Goal: Task Accomplishment & Management: Manage account settings

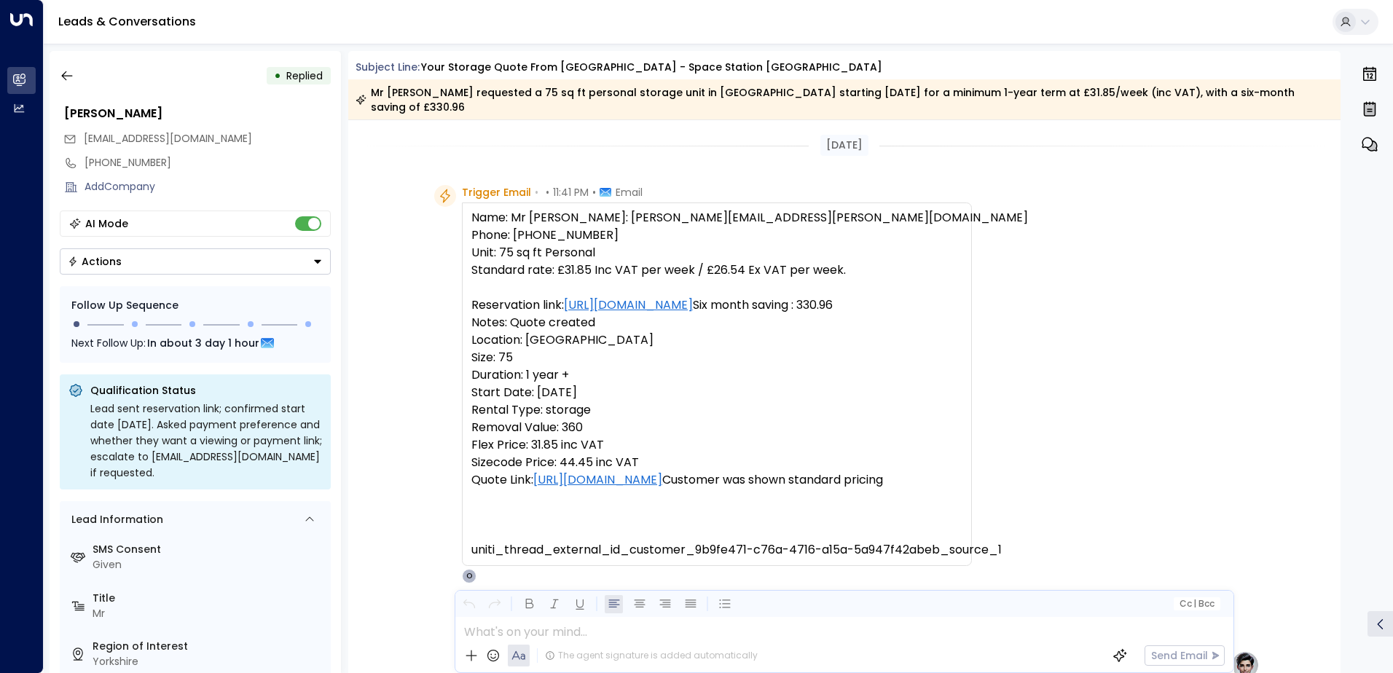
scroll to position [39, 0]
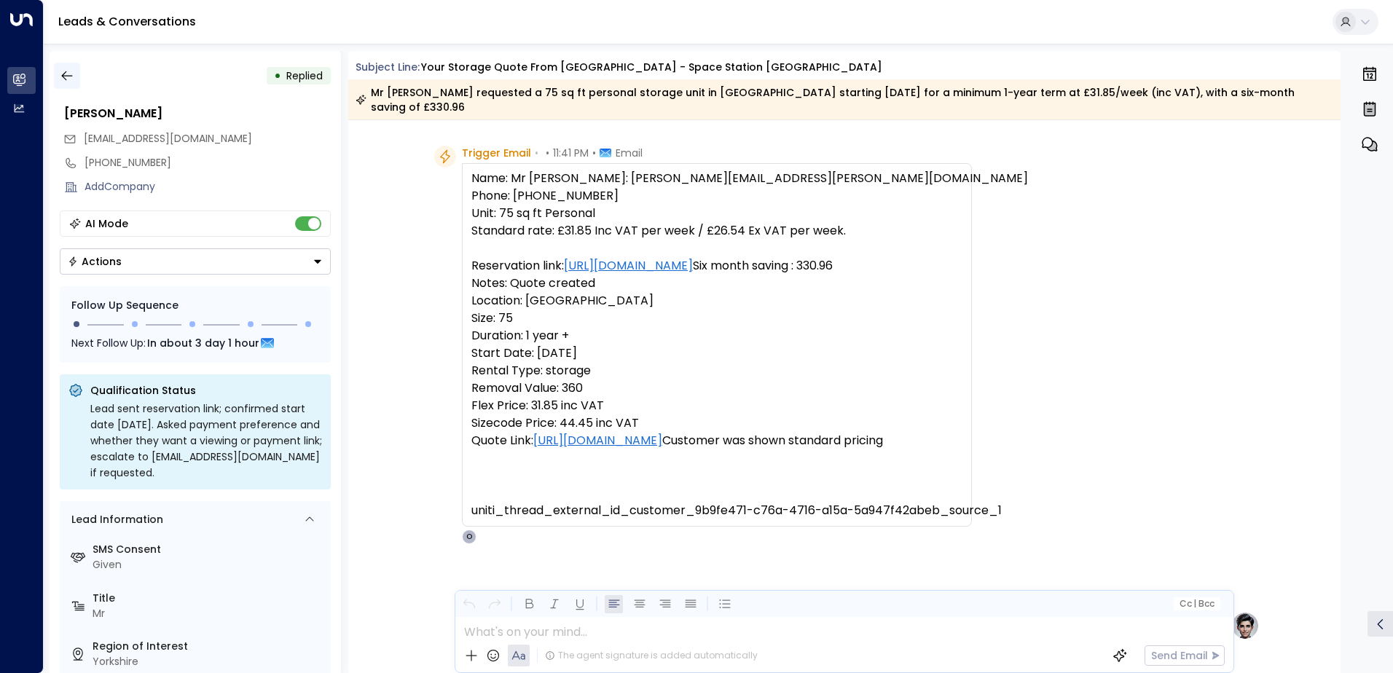
click at [63, 79] on icon "button" at bounding box center [67, 75] width 15 height 15
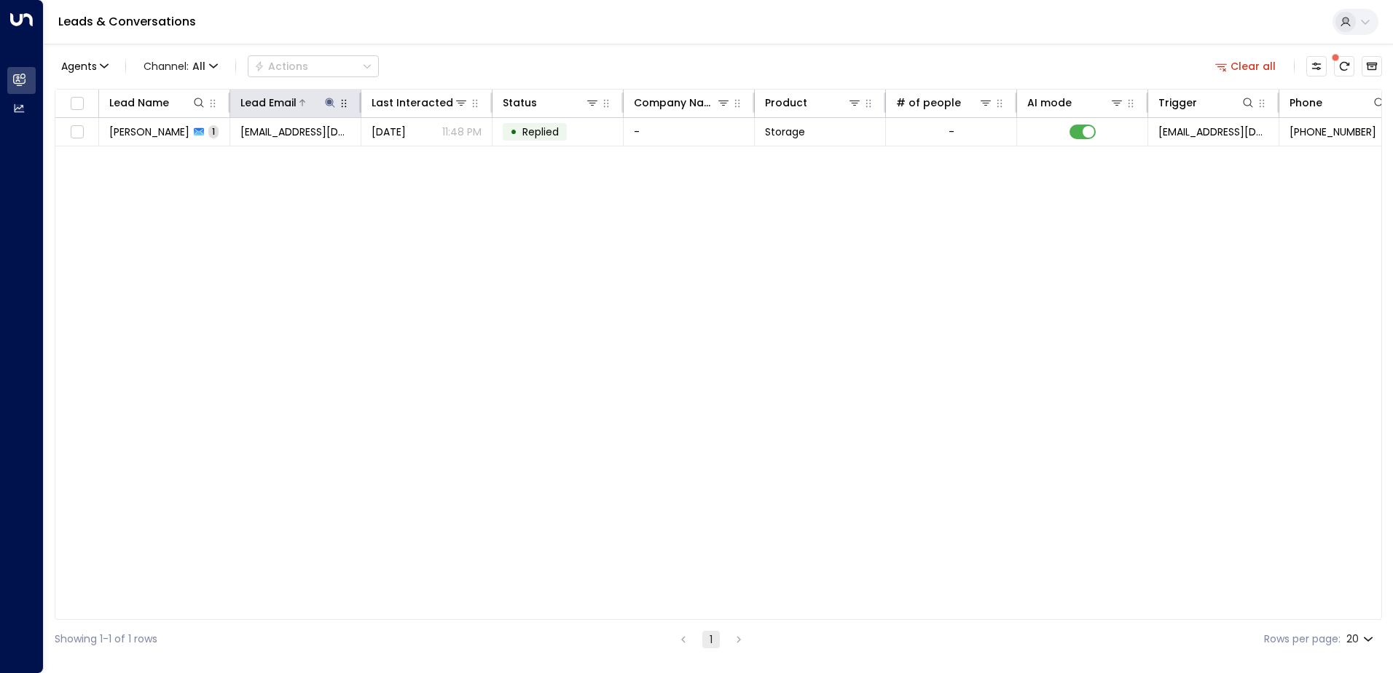
click at [326, 107] on icon at bounding box center [330, 103] width 12 height 12
click at [420, 155] on icon "button" at bounding box center [421, 156] width 12 height 12
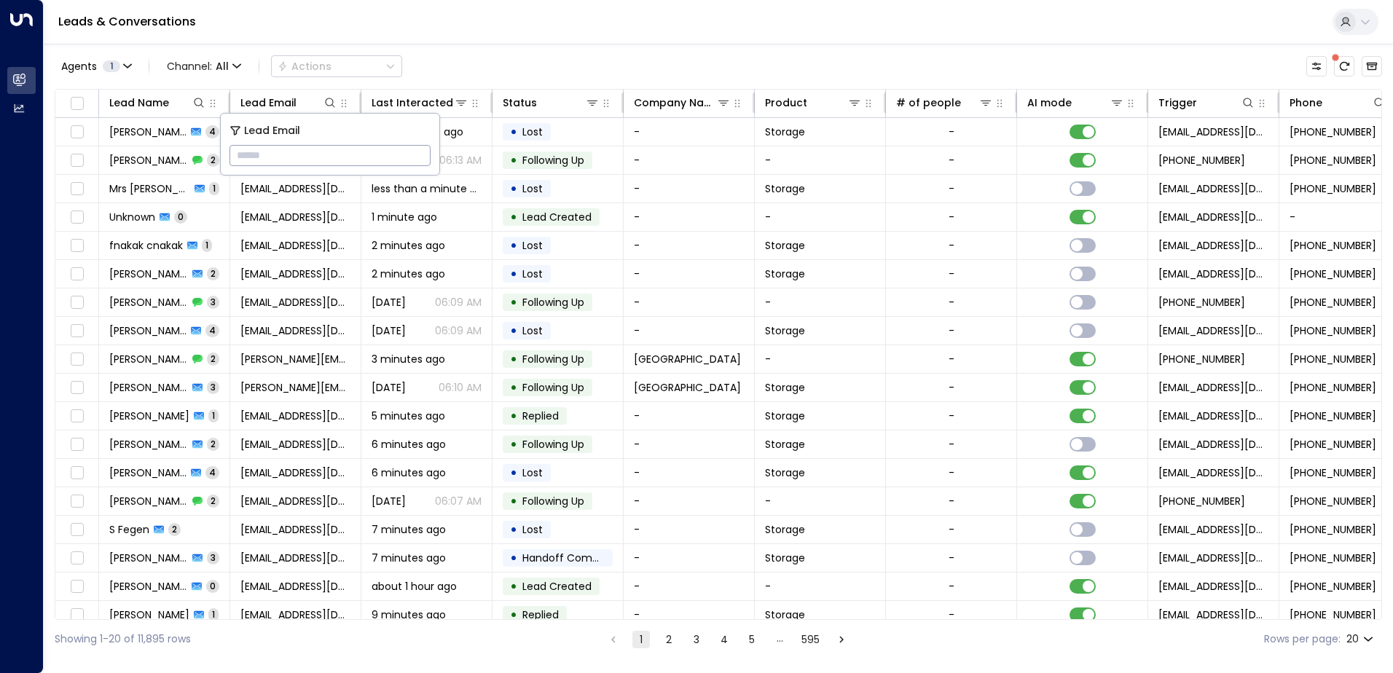
paste input "**********"
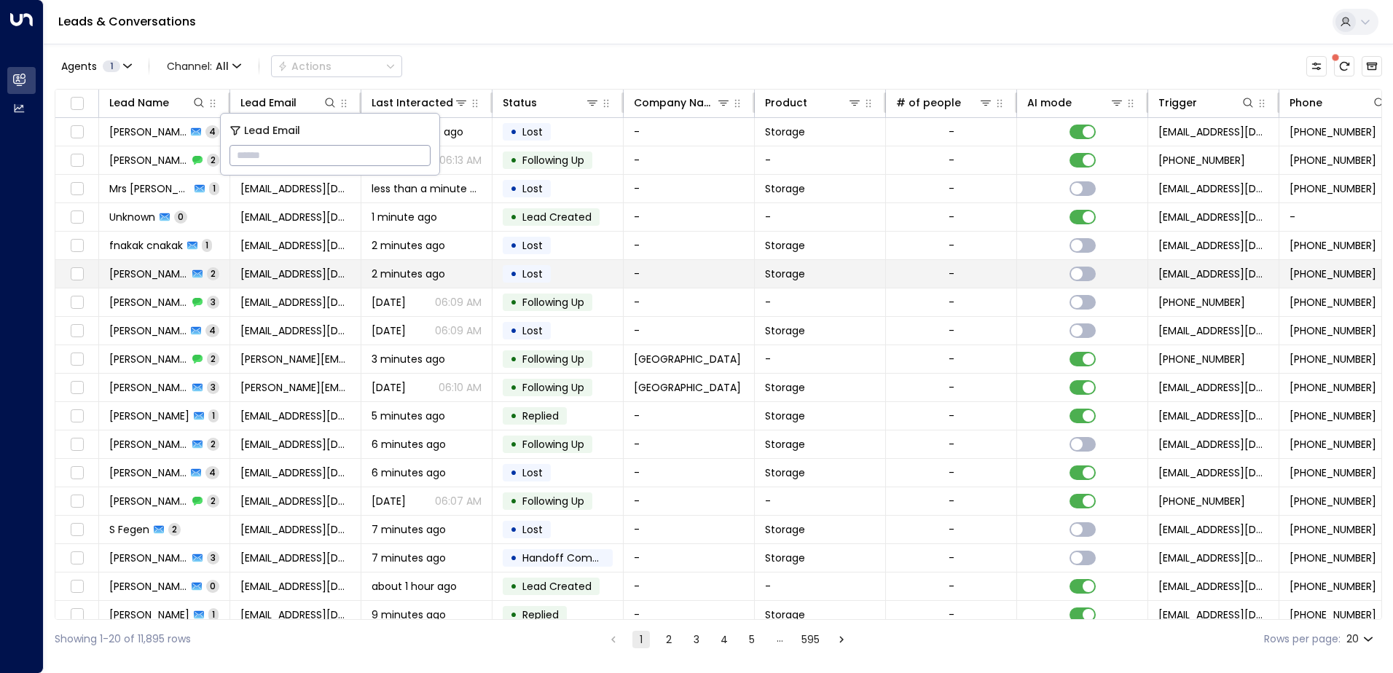
type input "**********"
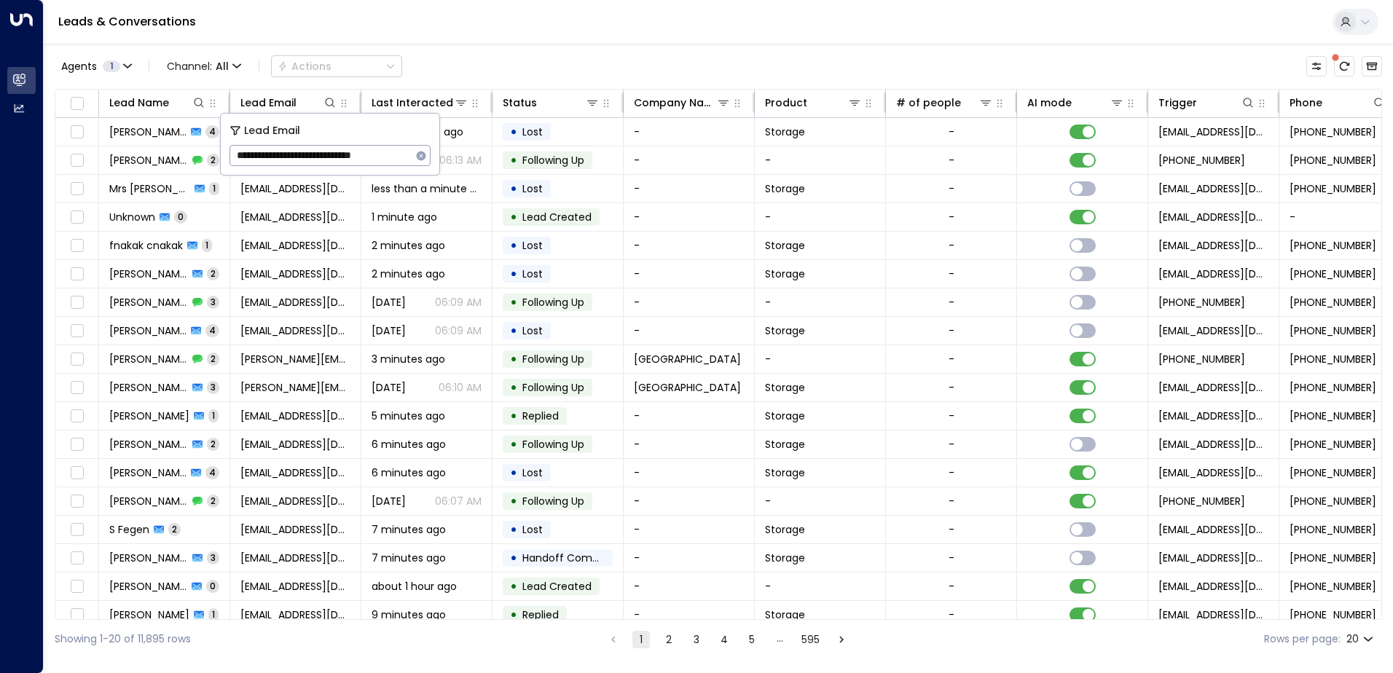
click at [454, 35] on div "Leads & Conversations" at bounding box center [718, 22] width 1349 height 44
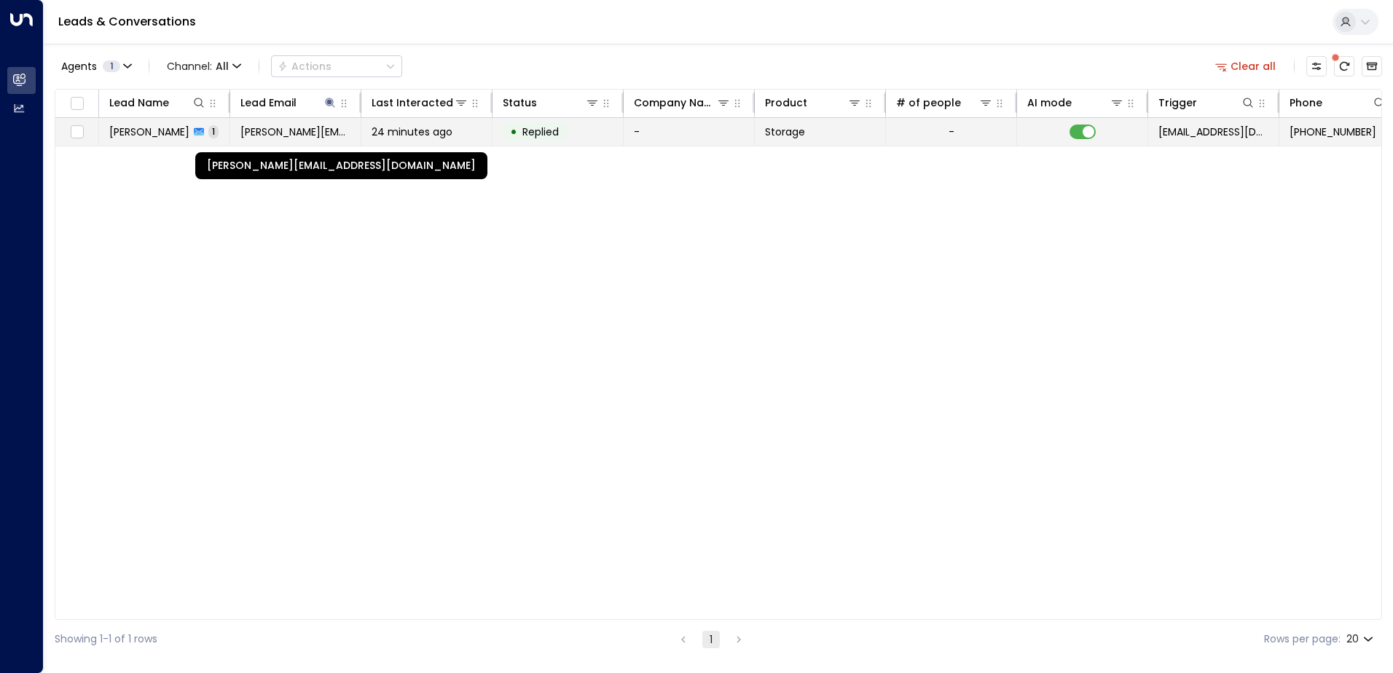
click at [304, 134] on span "[PERSON_NAME][EMAIL_ADDRESS][DOMAIN_NAME]" at bounding box center [295, 132] width 110 height 15
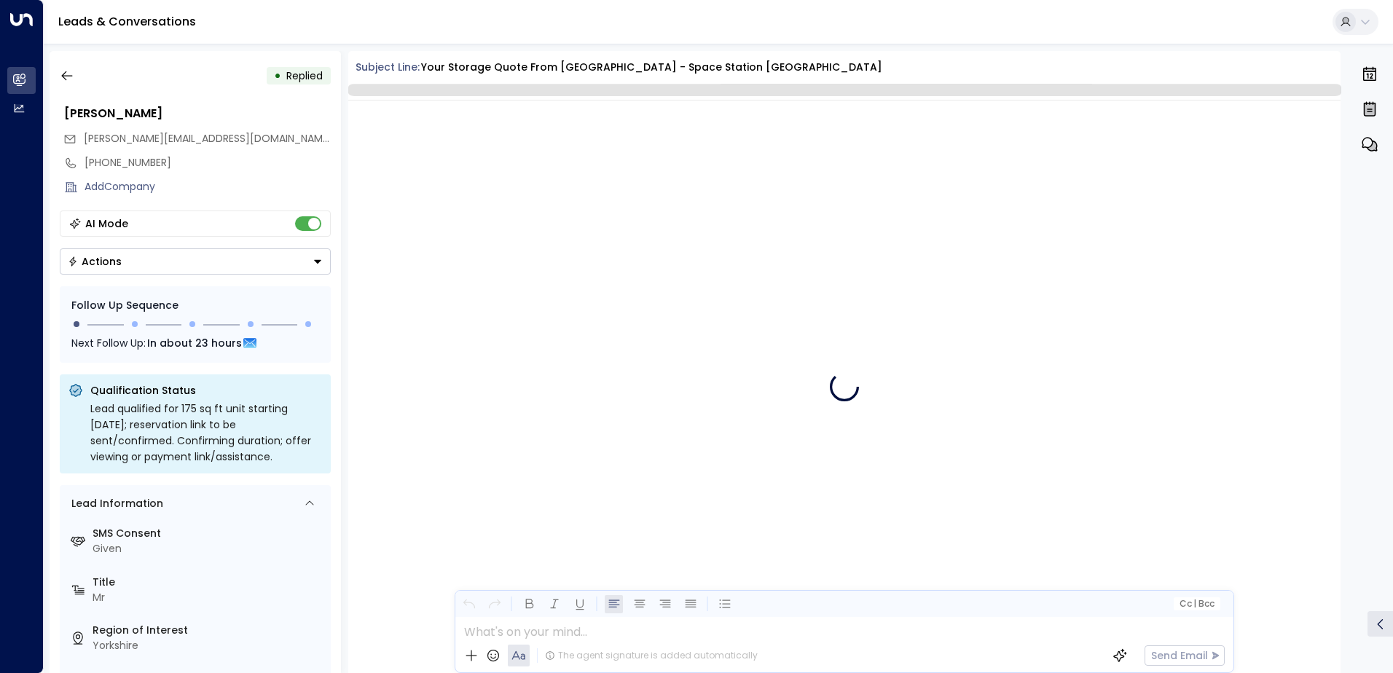
scroll to position [552, 0]
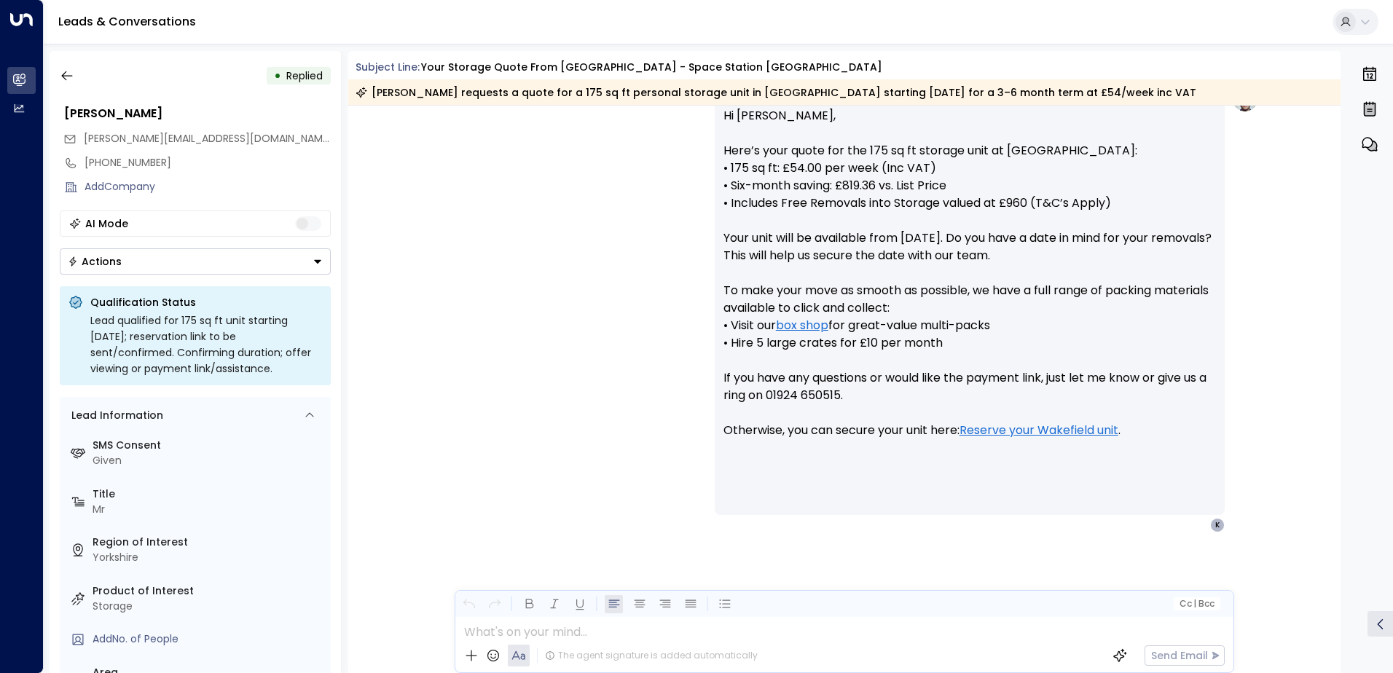
click at [314, 260] on icon "Button group with a nested menu" at bounding box center [317, 262] width 7 height 4
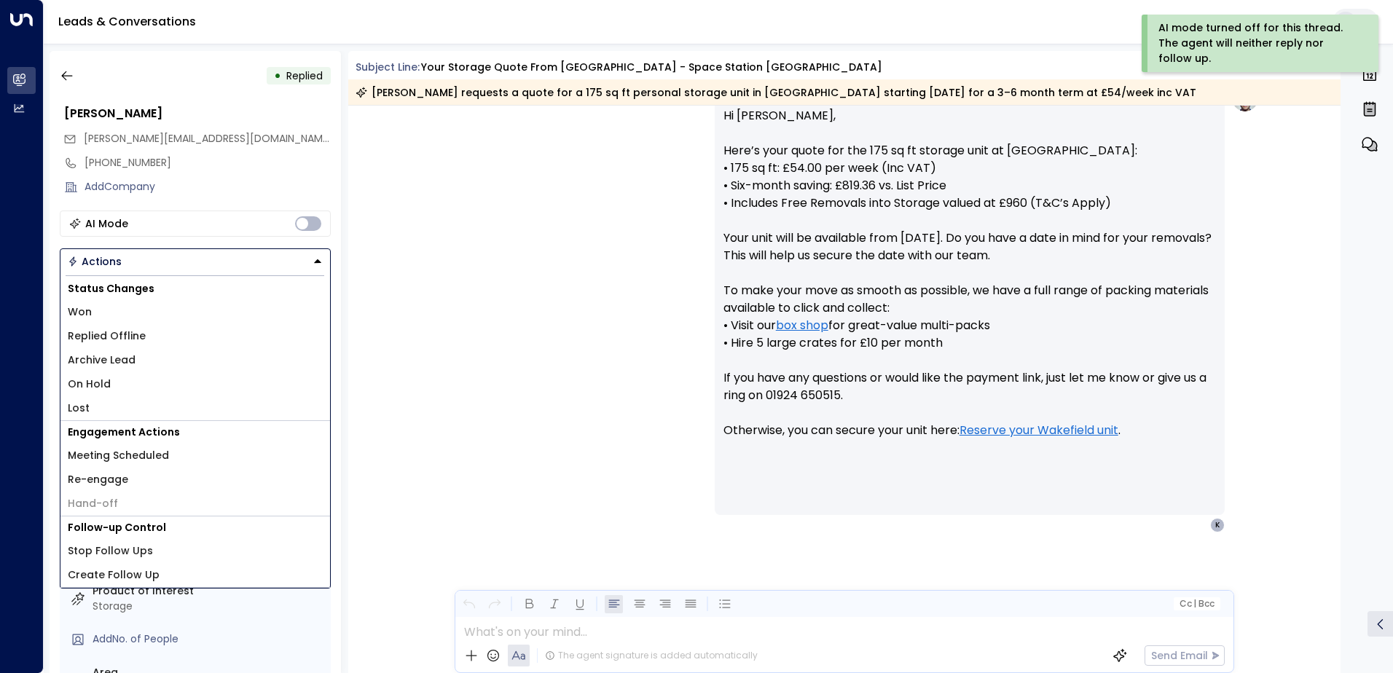
click at [130, 331] on span "Replied Offline" at bounding box center [107, 335] width 78 height 15
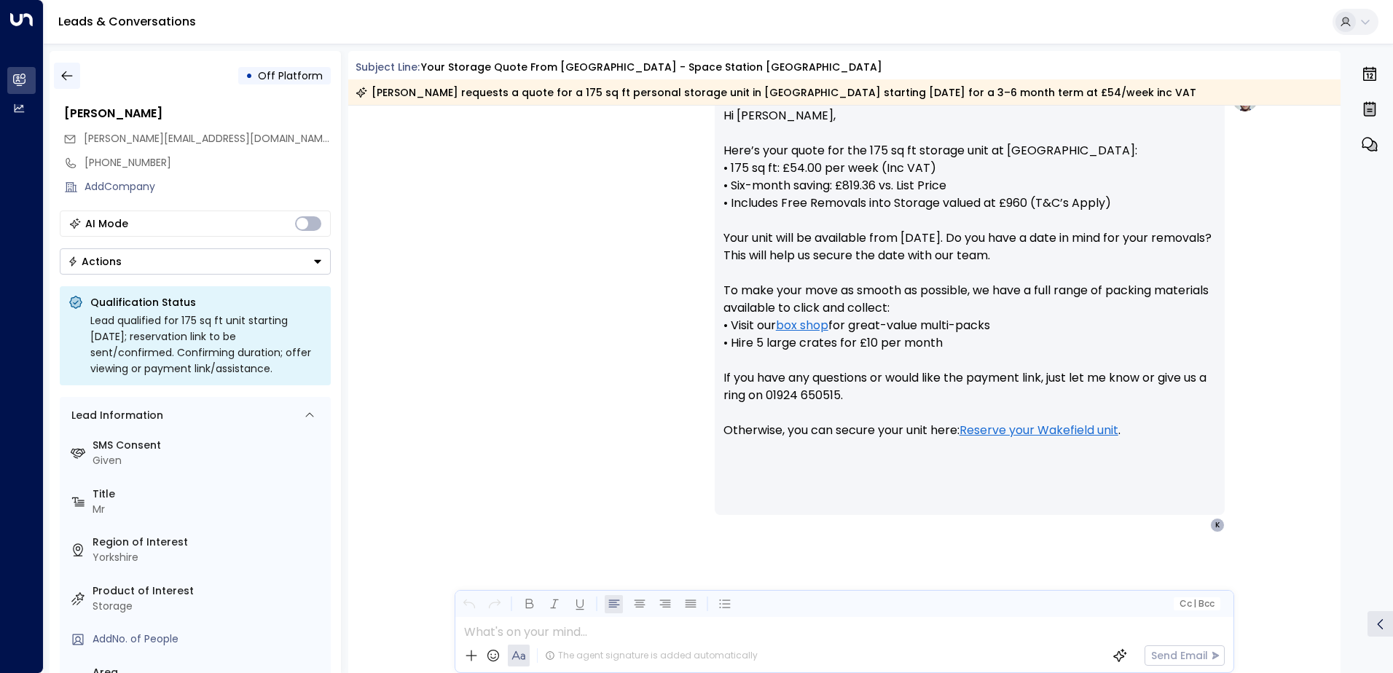
click at [64, 79] on icon "button" at bounding box center [67, 75] width 15 height 15
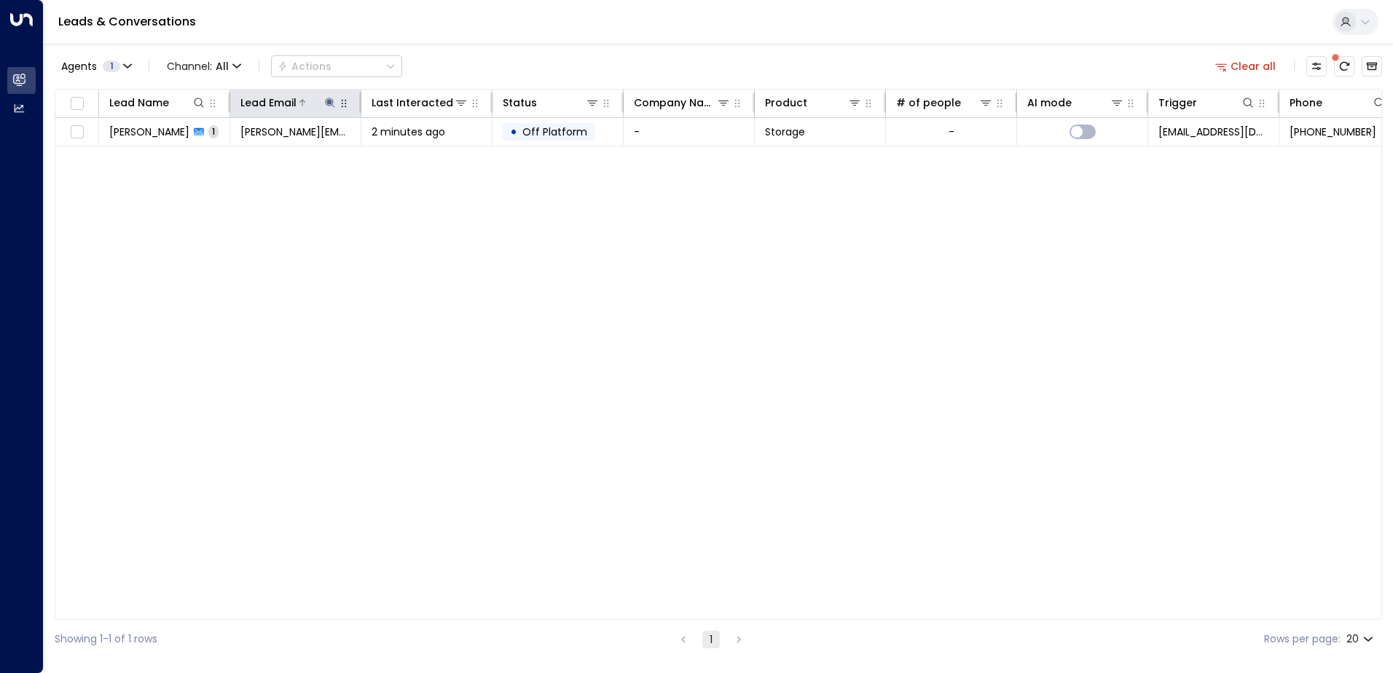
click at [333, 103] on icon at bounding box center [329, 102] width 9 height 9
click at [424, 151] on icon "button" at bounding box center [421, 156] width 12 height 12
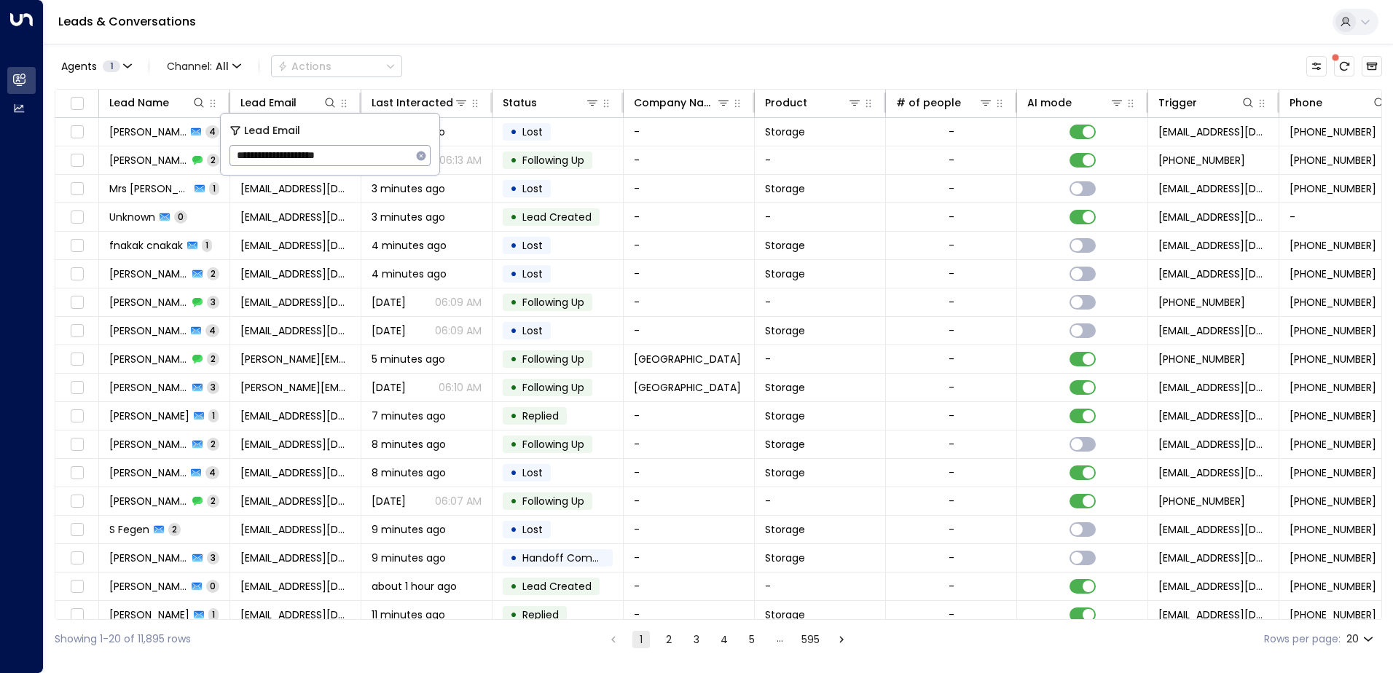
click at [357, 28] on div "Leads & Conversations" at bounding box center [718, 22] width 1349 height 44
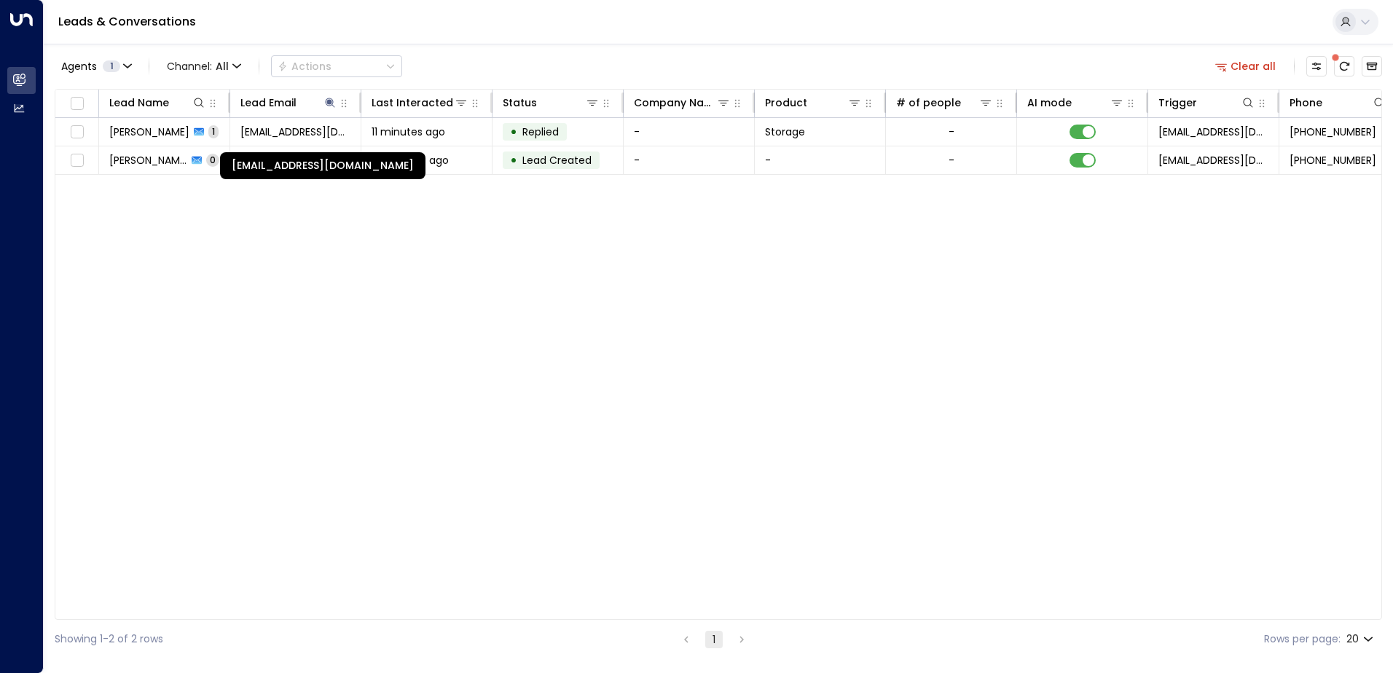
click at [284, 138] on span "[EMAIL_ADDRESS][DOMAIN_NAME]" at bounding box center [295, 132] width 110 height 15
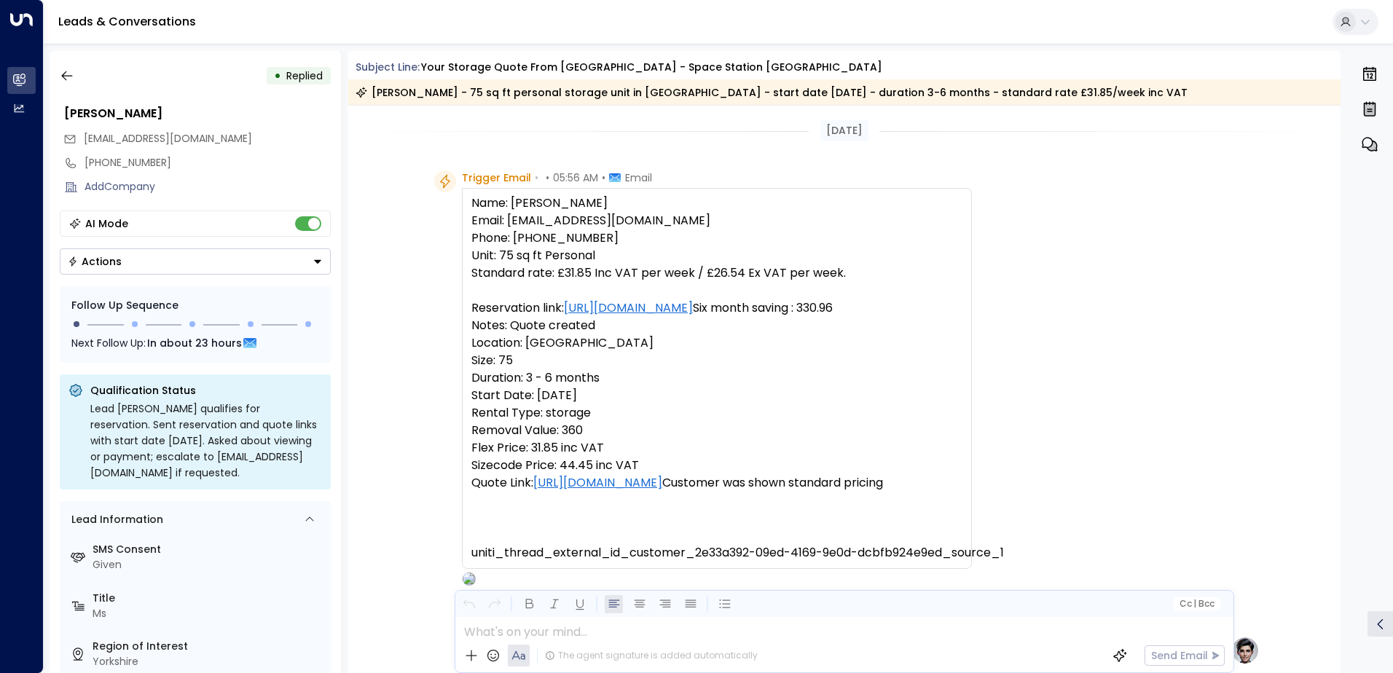
scroll to position [482, 0]
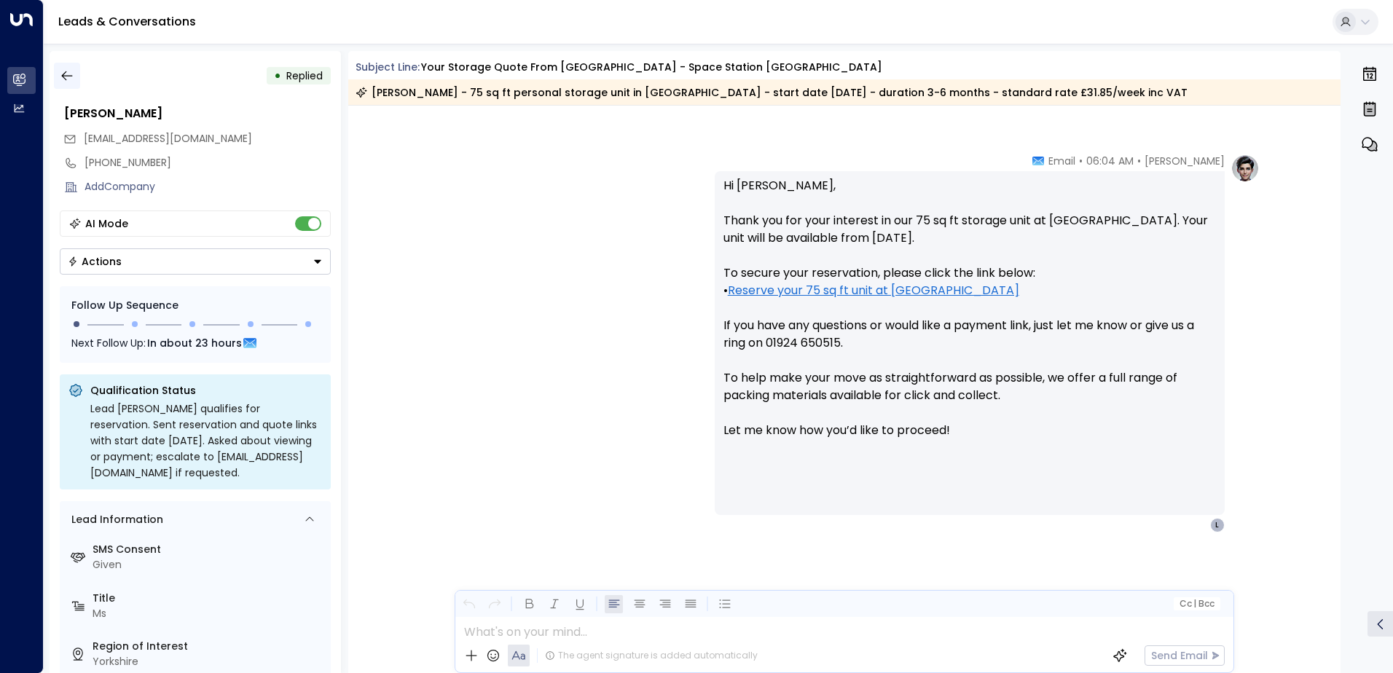
click at [68, 72] on icon "button" at bounding box center [67, 75] width 15 height 15
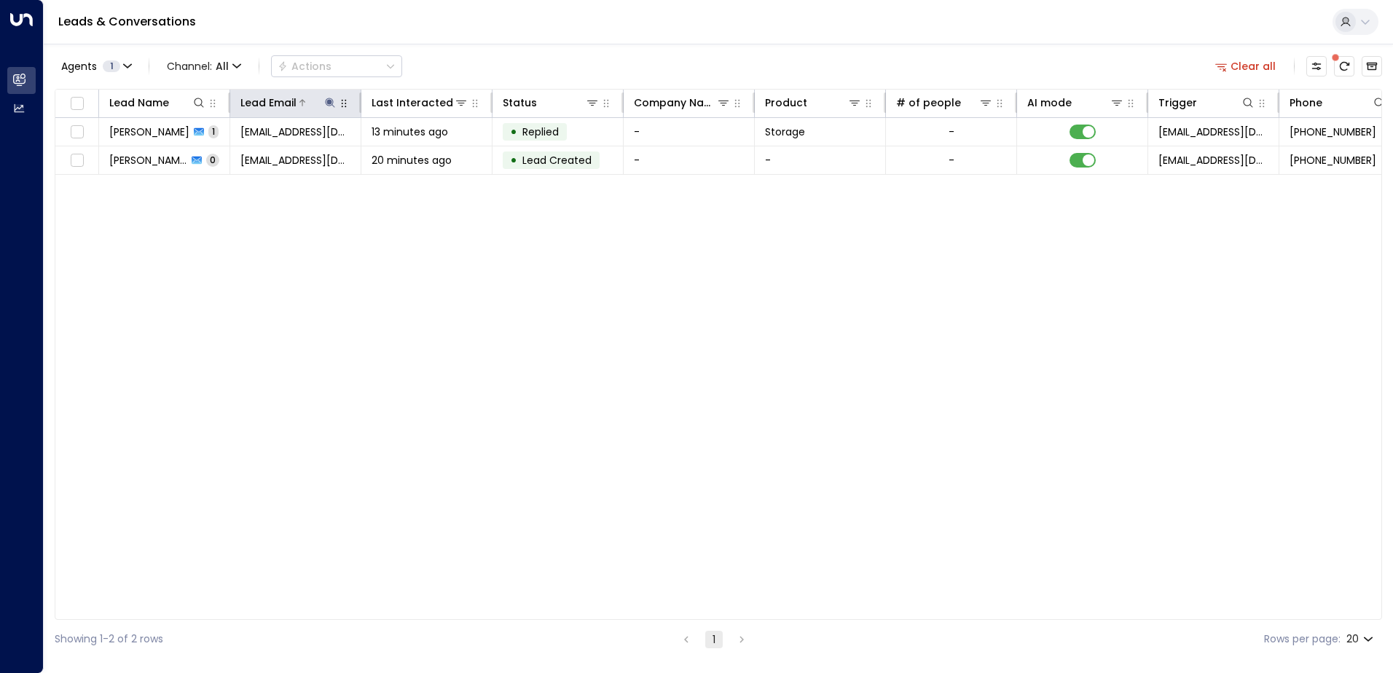
click at [334, 106] on icon at bounding box center [329, 102] width 9 height 9
click at [420, 157] on icon "button" at bounding box center [421, 156] width 12 height 12
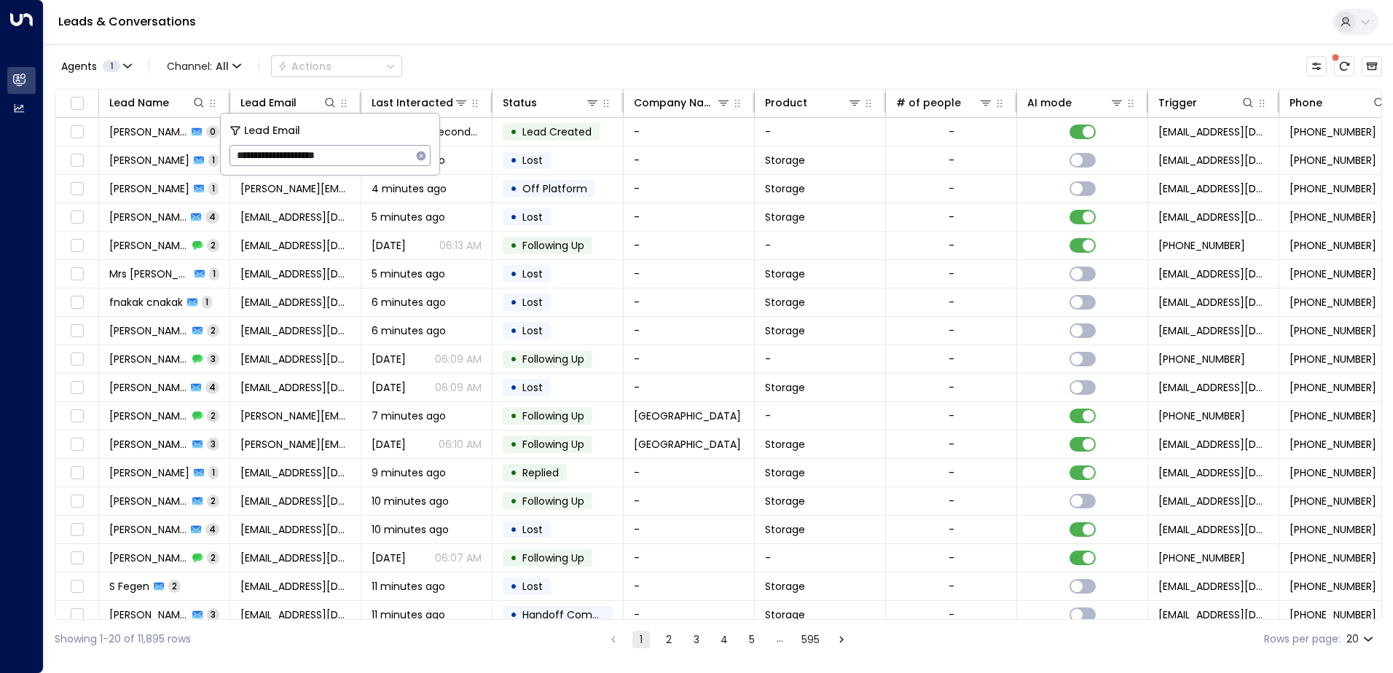
type input "**********"
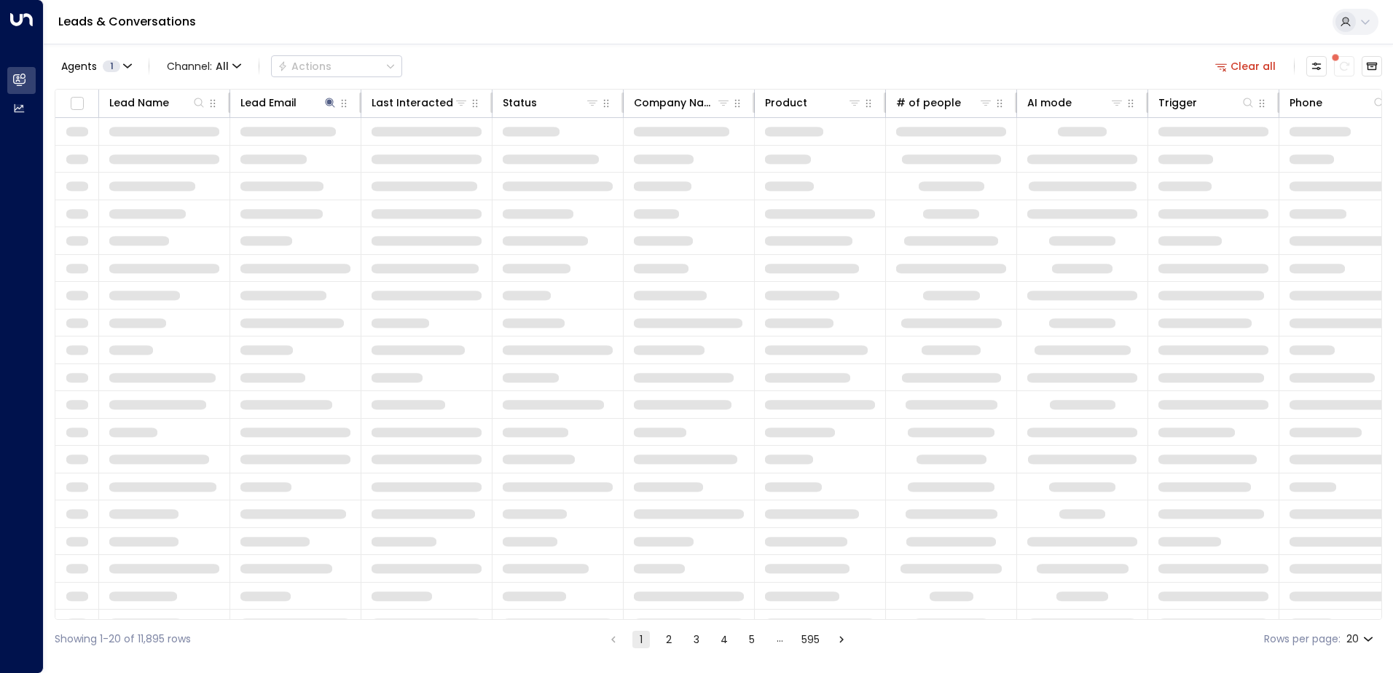
click at [409, 31] on div "Leads & Conversations" at bounding box center [718, 22] width 1349 height 44
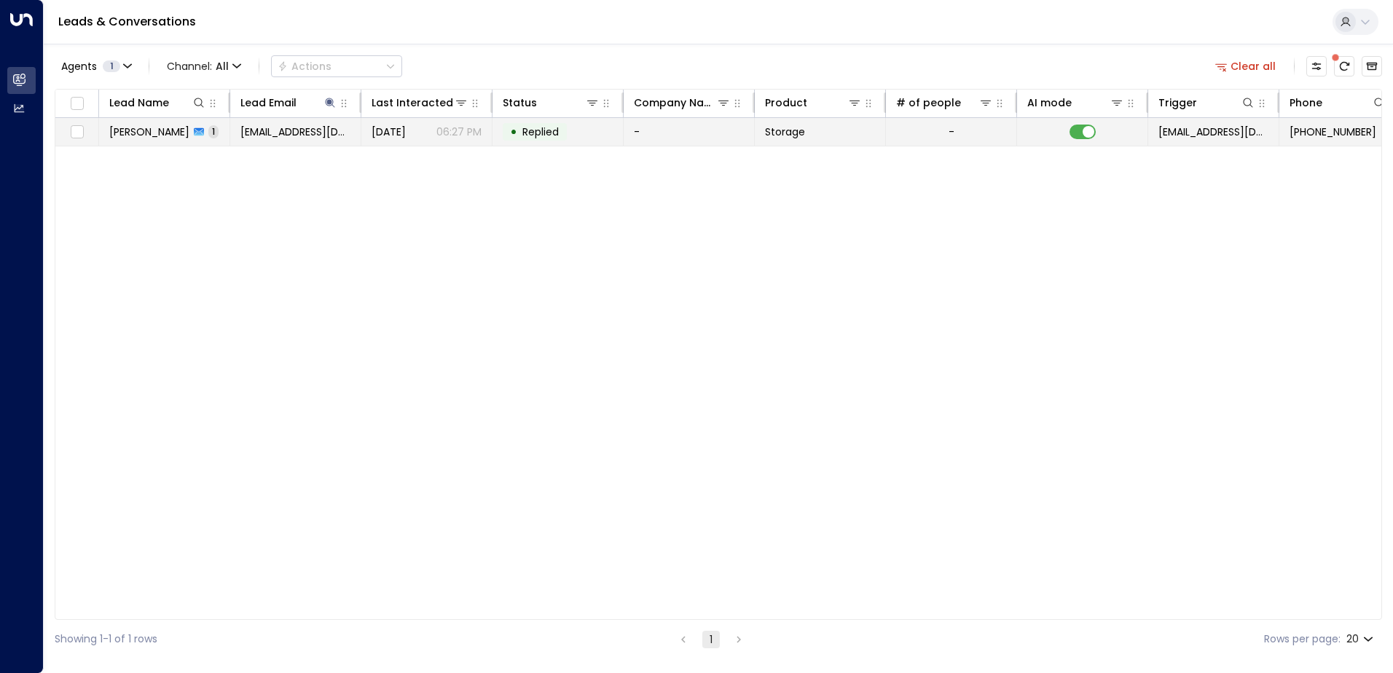
click at [286, 137] on span "[EMAIL_ADDRESS][DOMAIN_NAME]" at bounding box center [295, 132] width 110 height 15
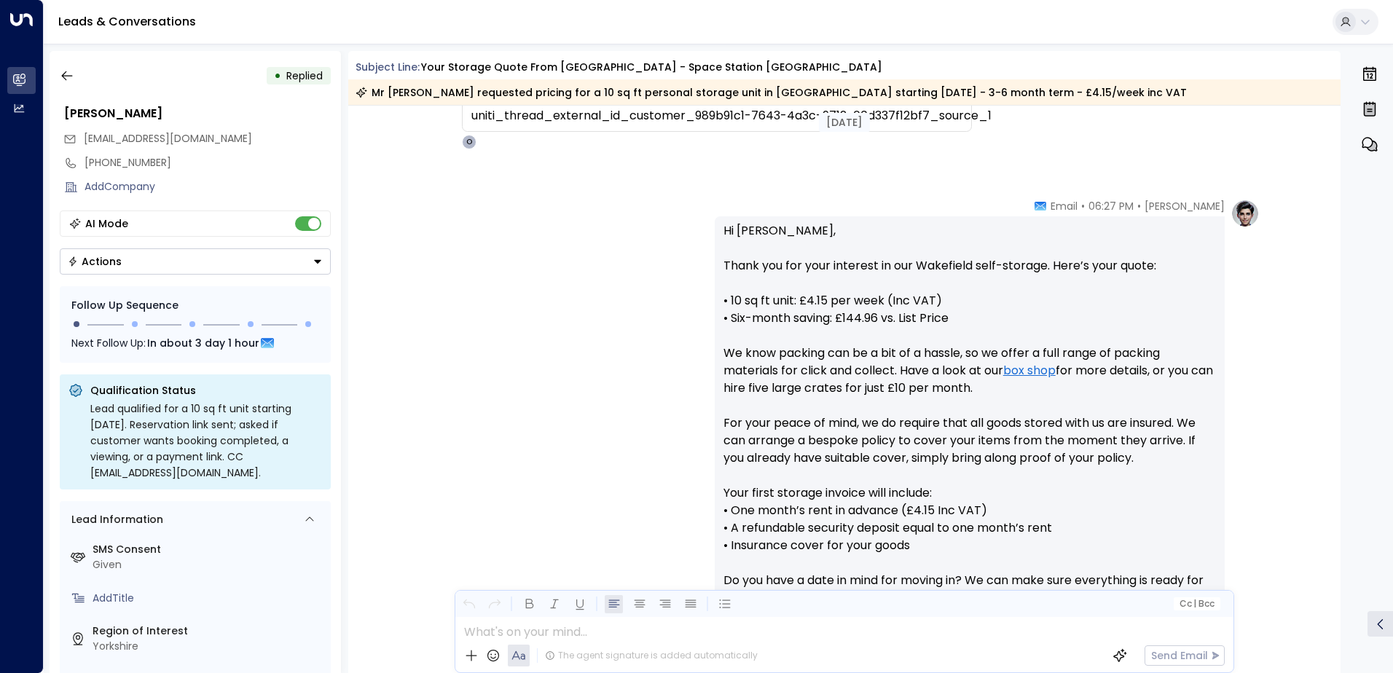
scroll to position [697, 0]
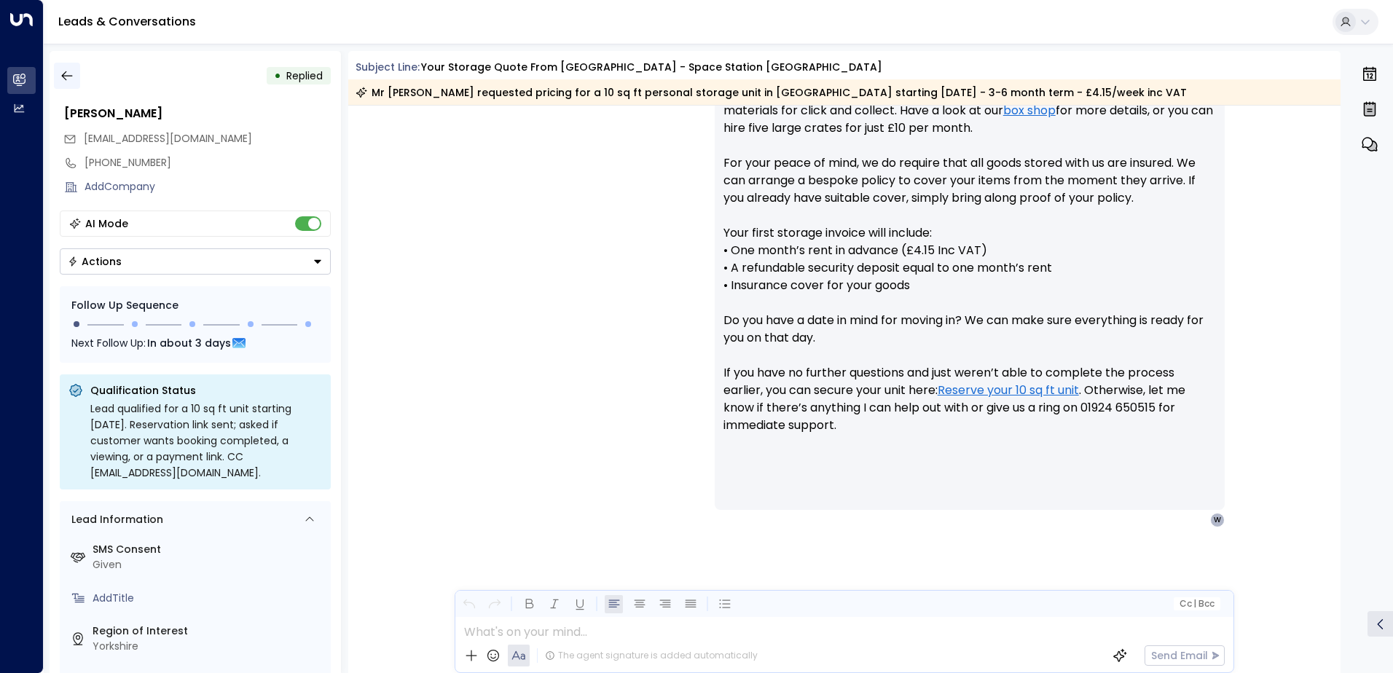
click at [60, 79] on icon "button" at bounding box center [67, 75] width 15 height 15
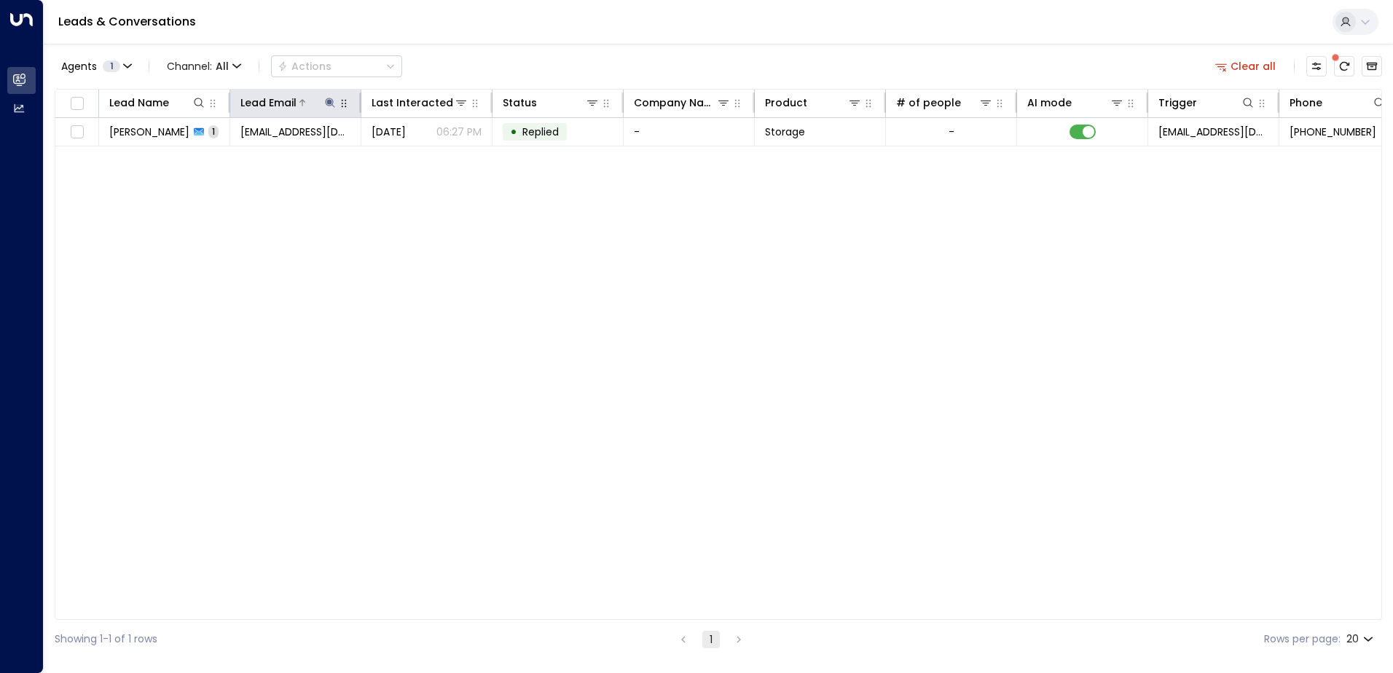
click at [327, 101] on icon at bounding box center [330, 103] width 12 height 12
click at [422, 157] on icon "button" at bounding box center [421, 156] width 12 height 12
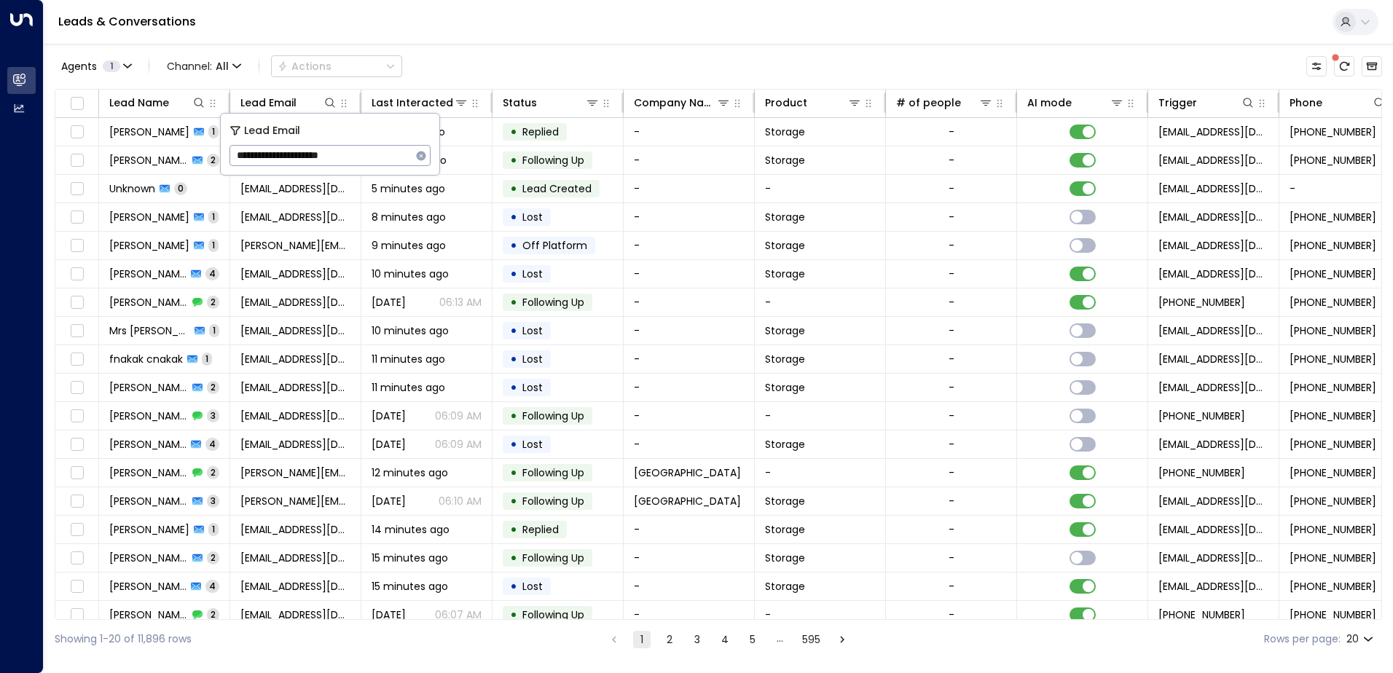
click at [533, 29] on div "Leads & Conversations" at bounding box center [718, 22] width 1349 height 44
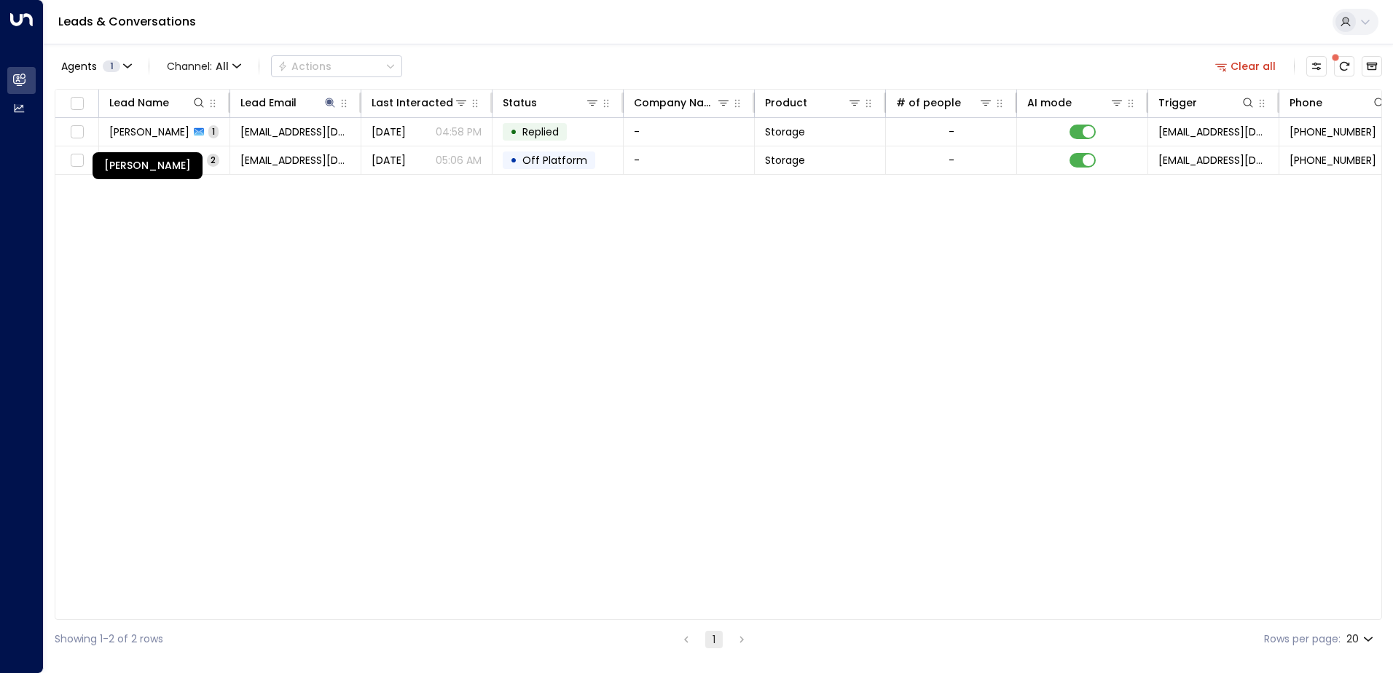
click at [175, 166] on div "[PERSON_NAME]" at bounding box center [147, 165] width 110 height 27
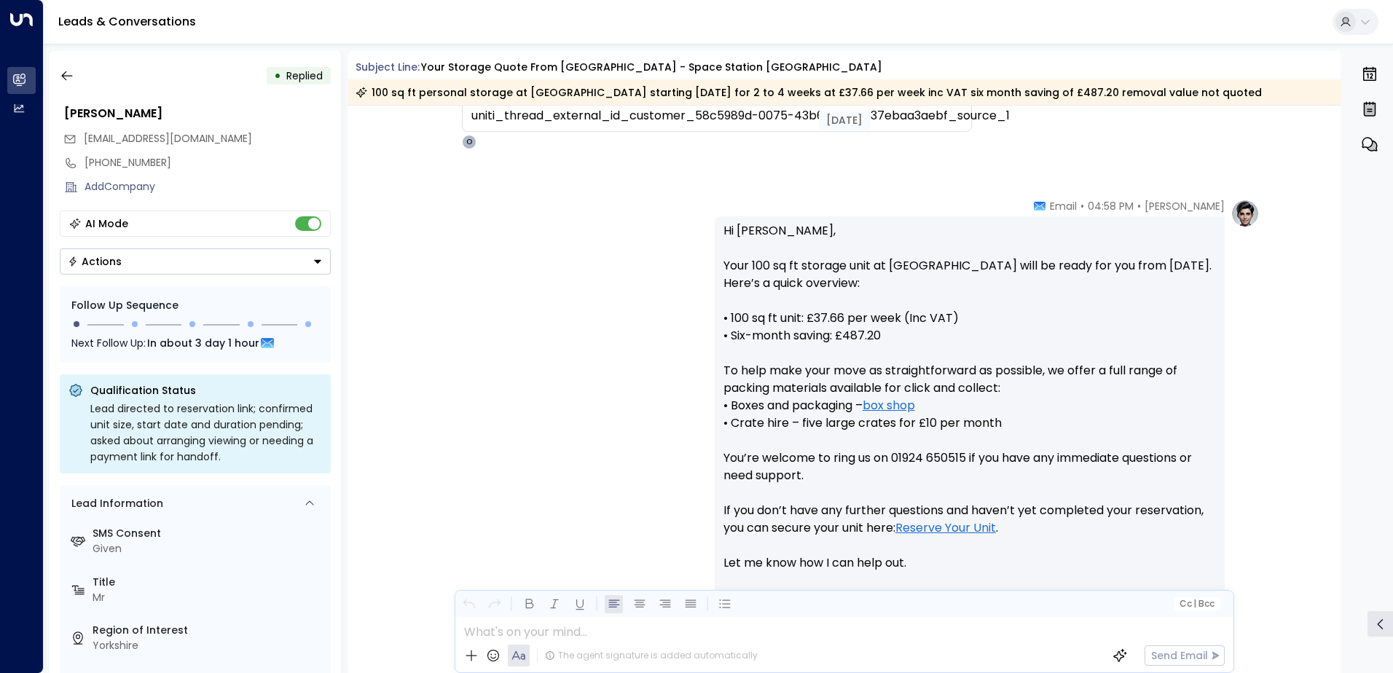
scroll to position [575, 0]
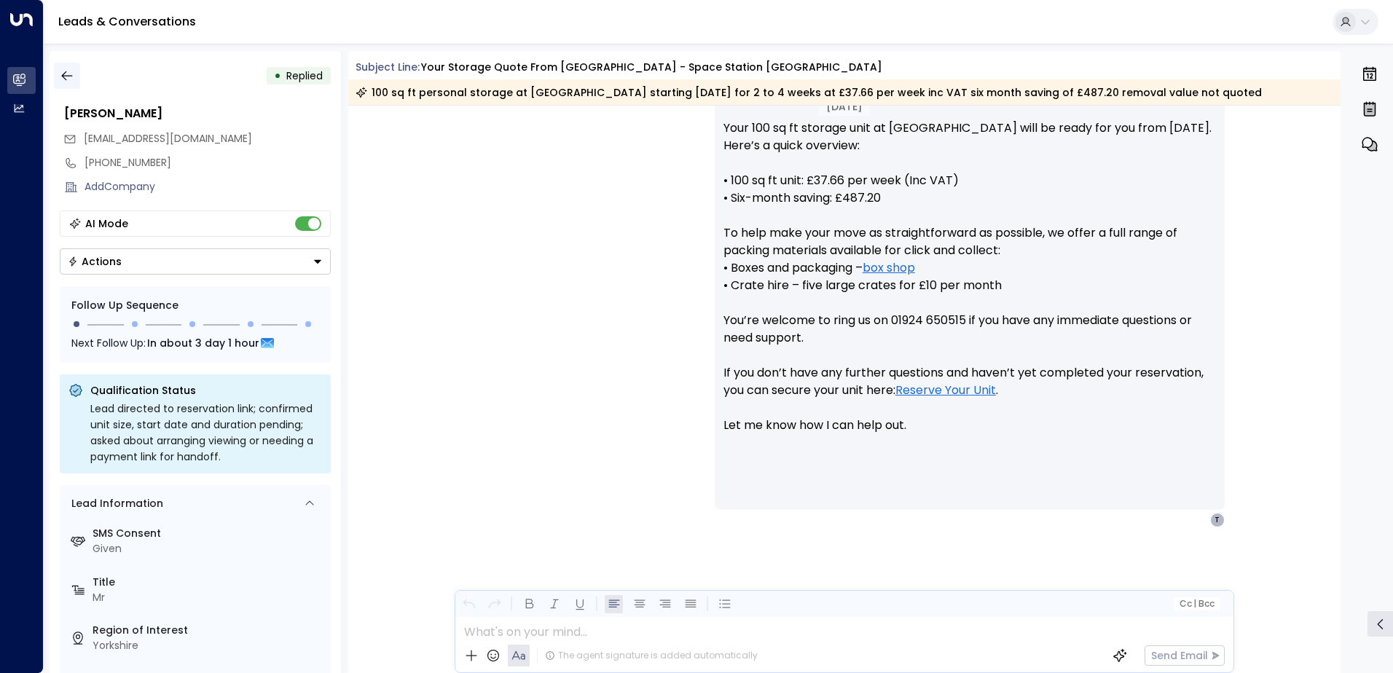
click at [68, 74] on icon "button" at bounding box center [67, 75] width 15 height 15
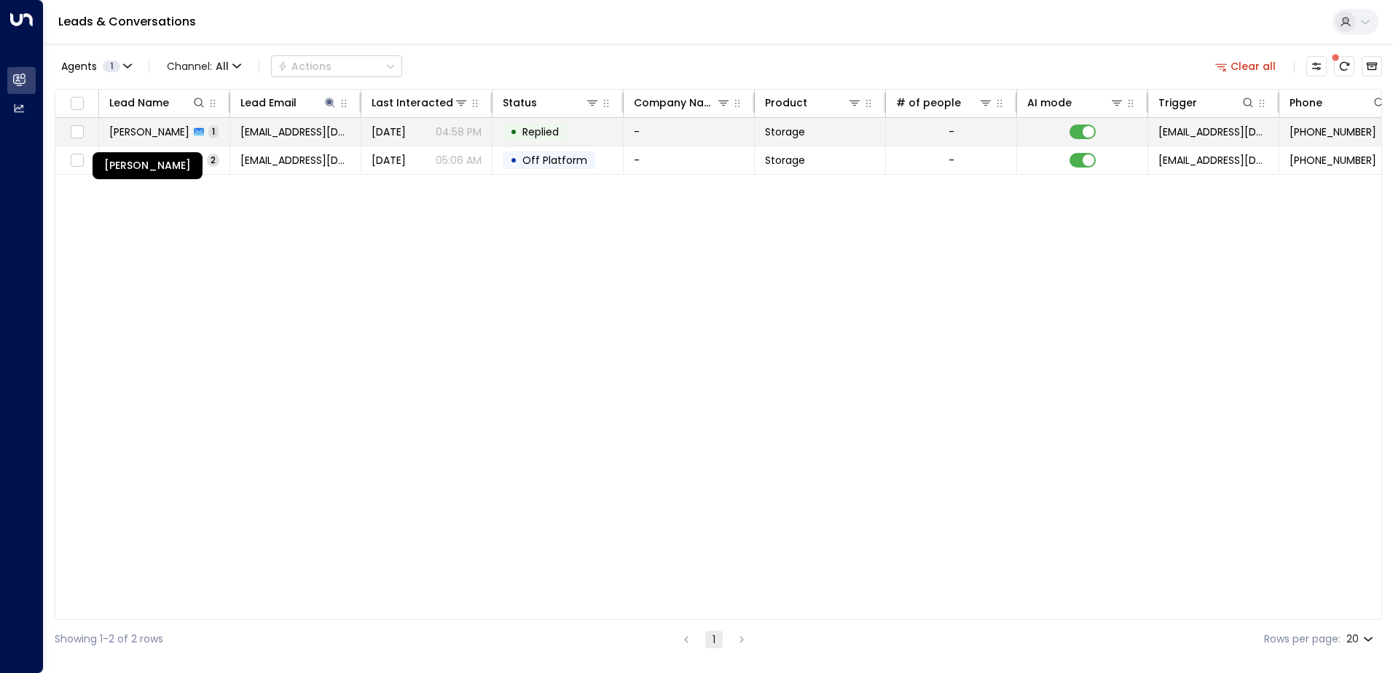
click at [172, 133] on span "[PERSON_NAME]" at bounding box center [149, 132] width 80 height 15
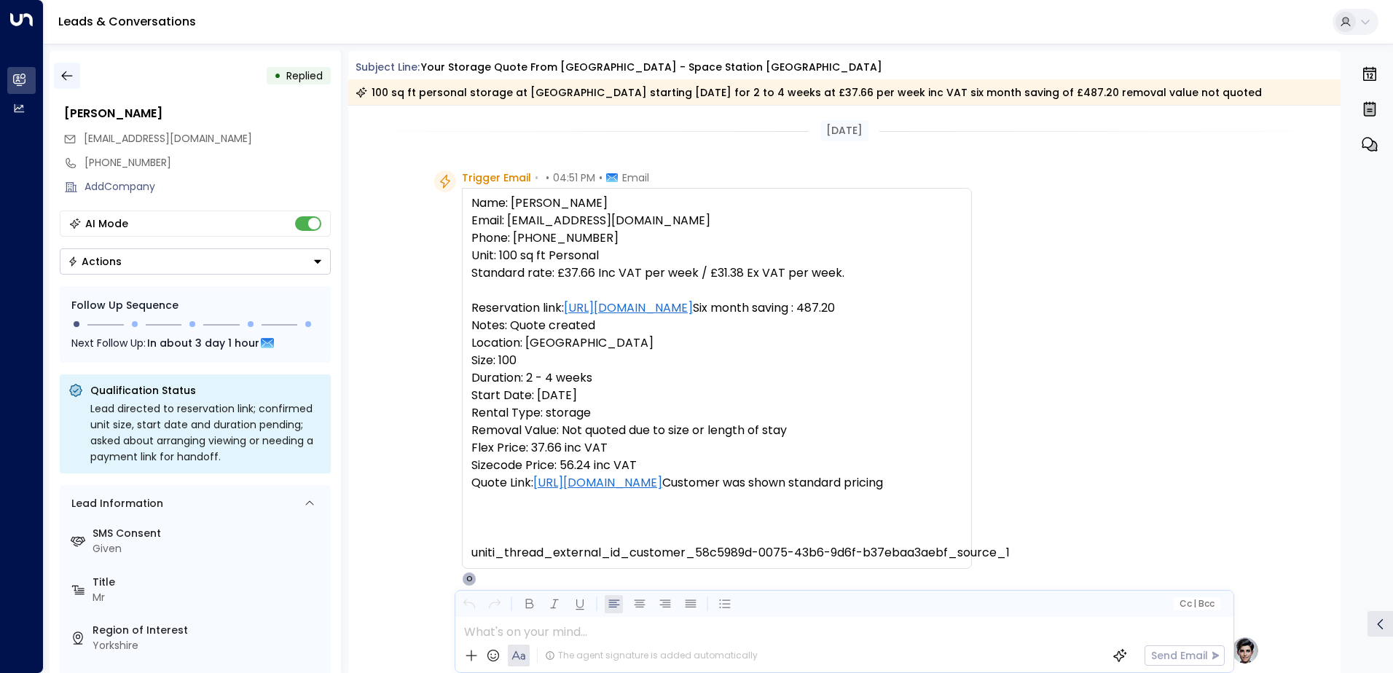
click at [69, 72] on icon "button" at bounding box center [67, 75] width 15 height 15
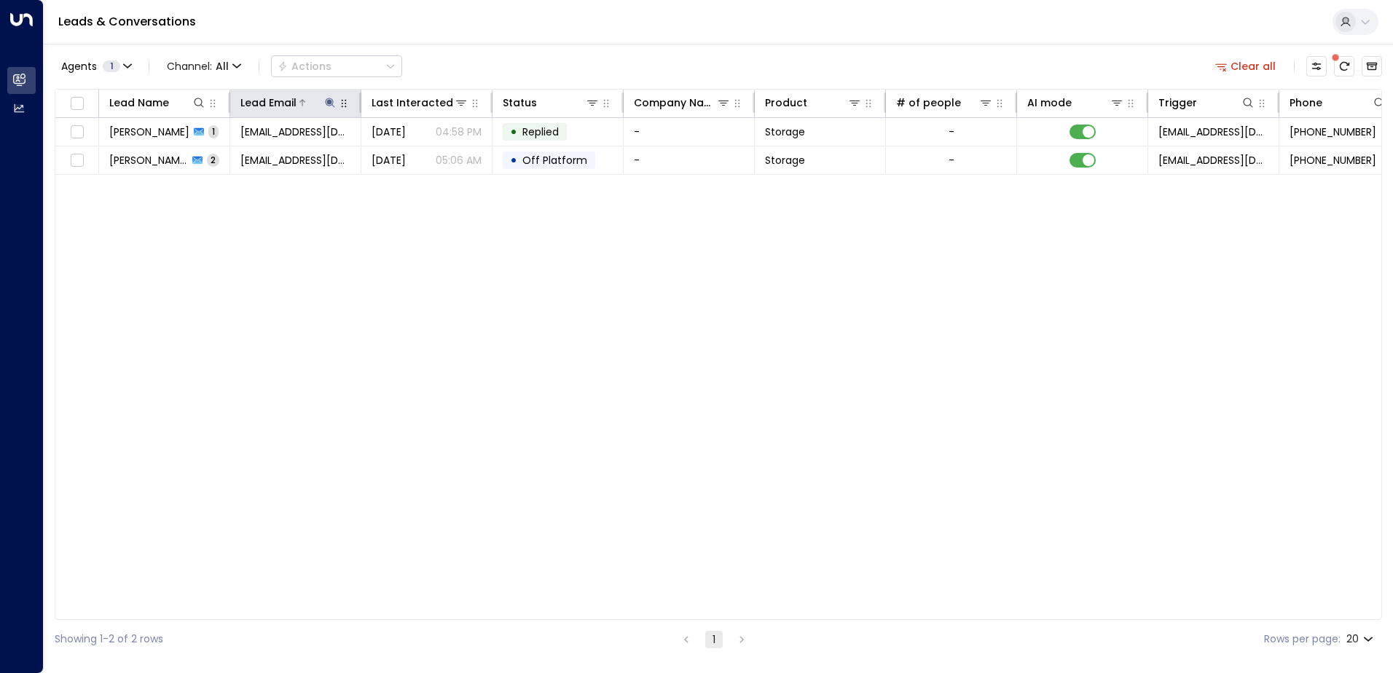
click at [330, 103] on icon at bounding box center [329, 102] width 9 height 9
click at [418, 155] on icon "button" at bounding box center [421, 155] width 9 height 9
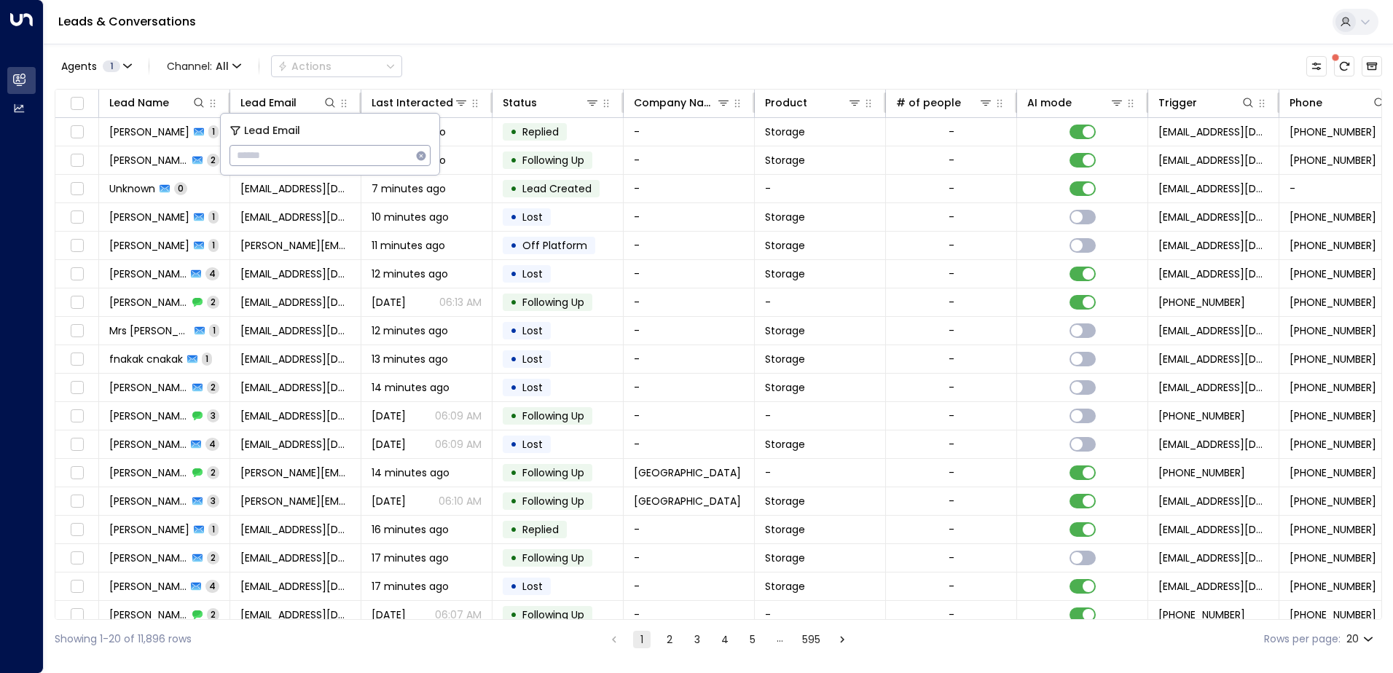
type input "**********"
click at [437, 21] on div "Leads & Conversations" at bounding box center [718, 22] width 1349 height 44
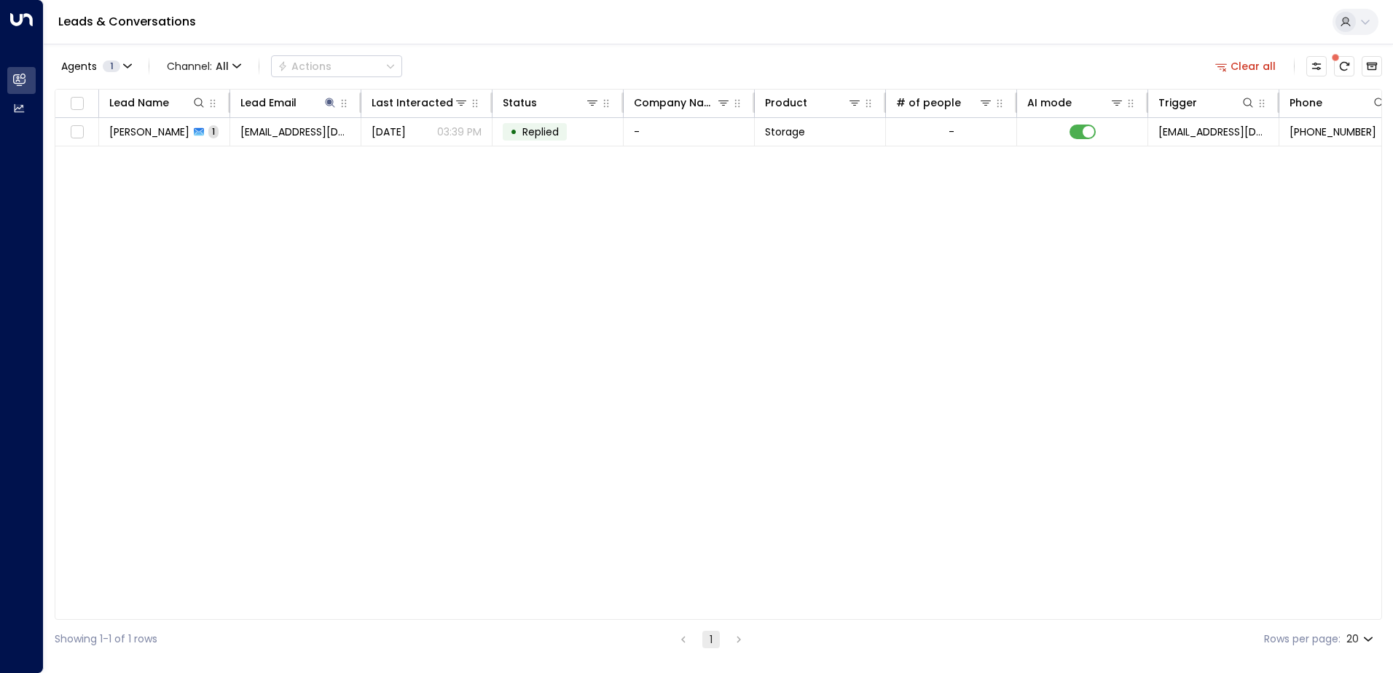
click at [267, 133] on span "[EMAIL_ADDRESS][DOMAIN_NAME]" at bounding box center [295, 132] width 110 height 15
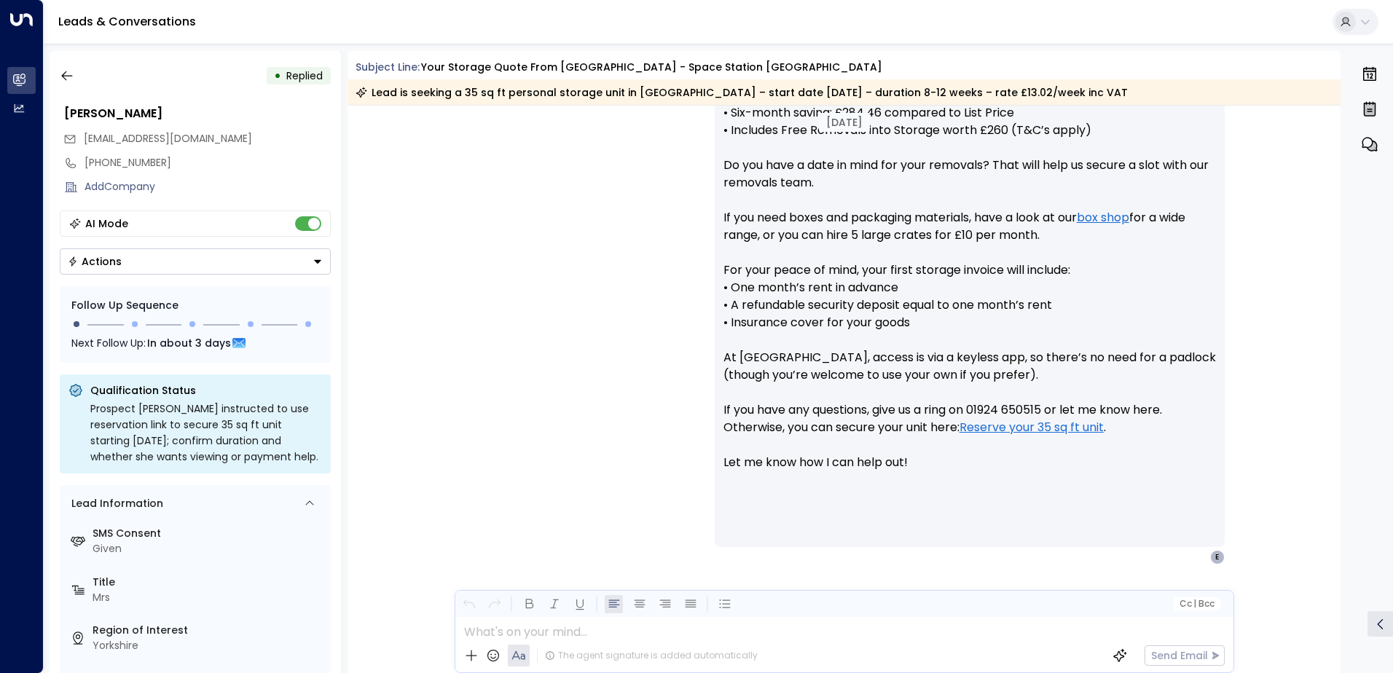
scroll to position [662, 0]
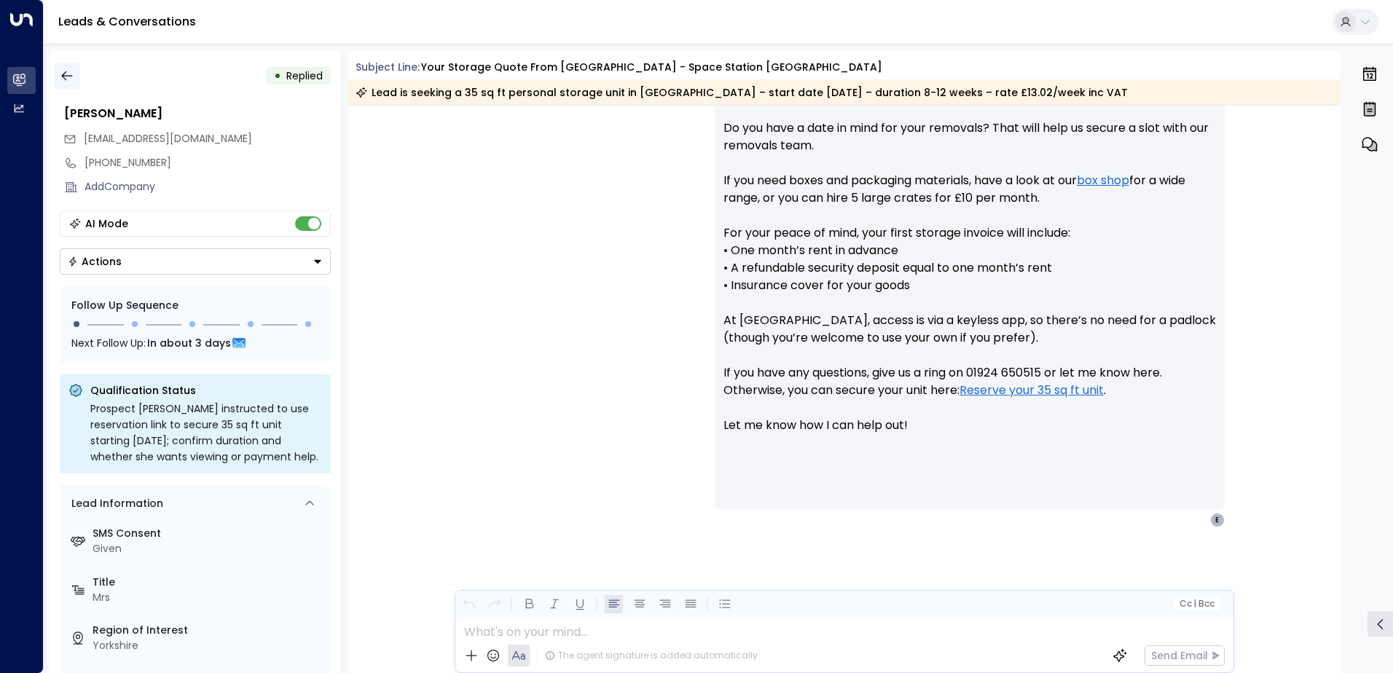
click at [76, 74] on button "button" at bounding box center [67, 76] width 26 height 26
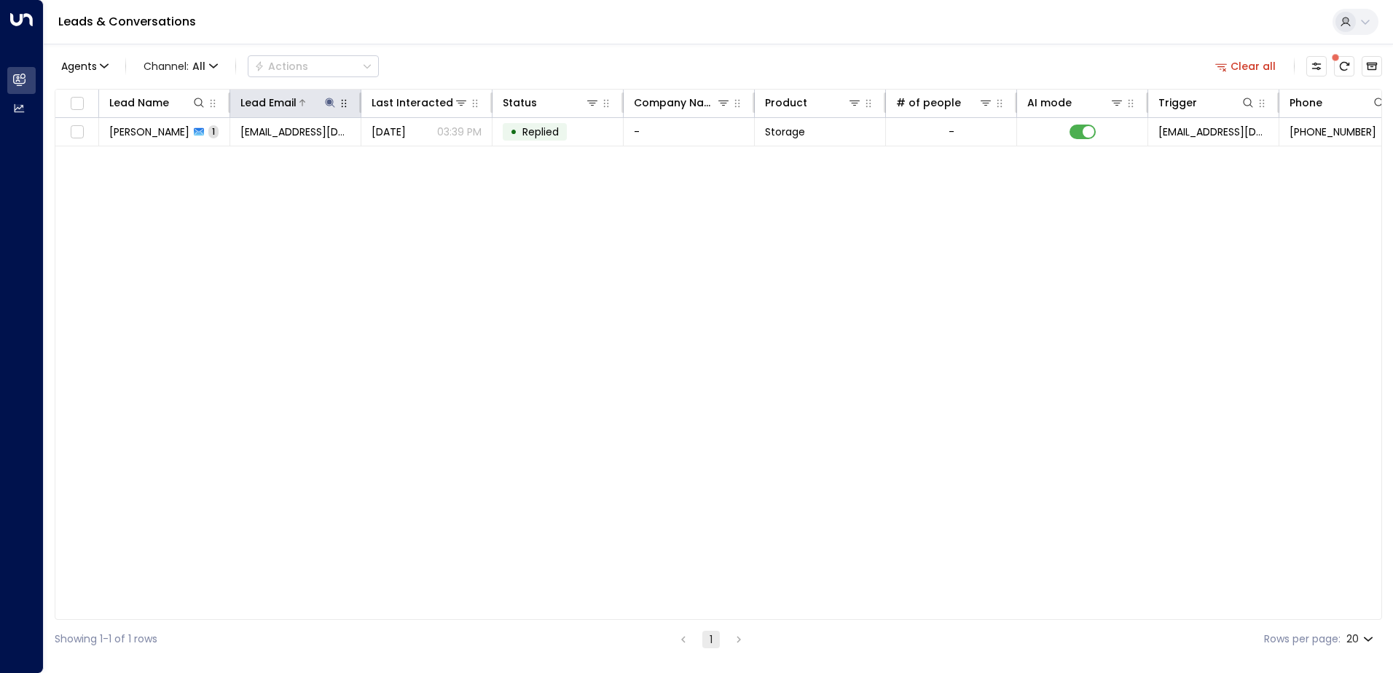
click at [328, 100] on icon at bounding box center [329, 102] width 9 height 9
click at [422, 153] on icon "button" at bounding box center [421, 155] width 9 height 9
click at [202, 103] on icon at bounding box center [198, 102] width 9 height 9
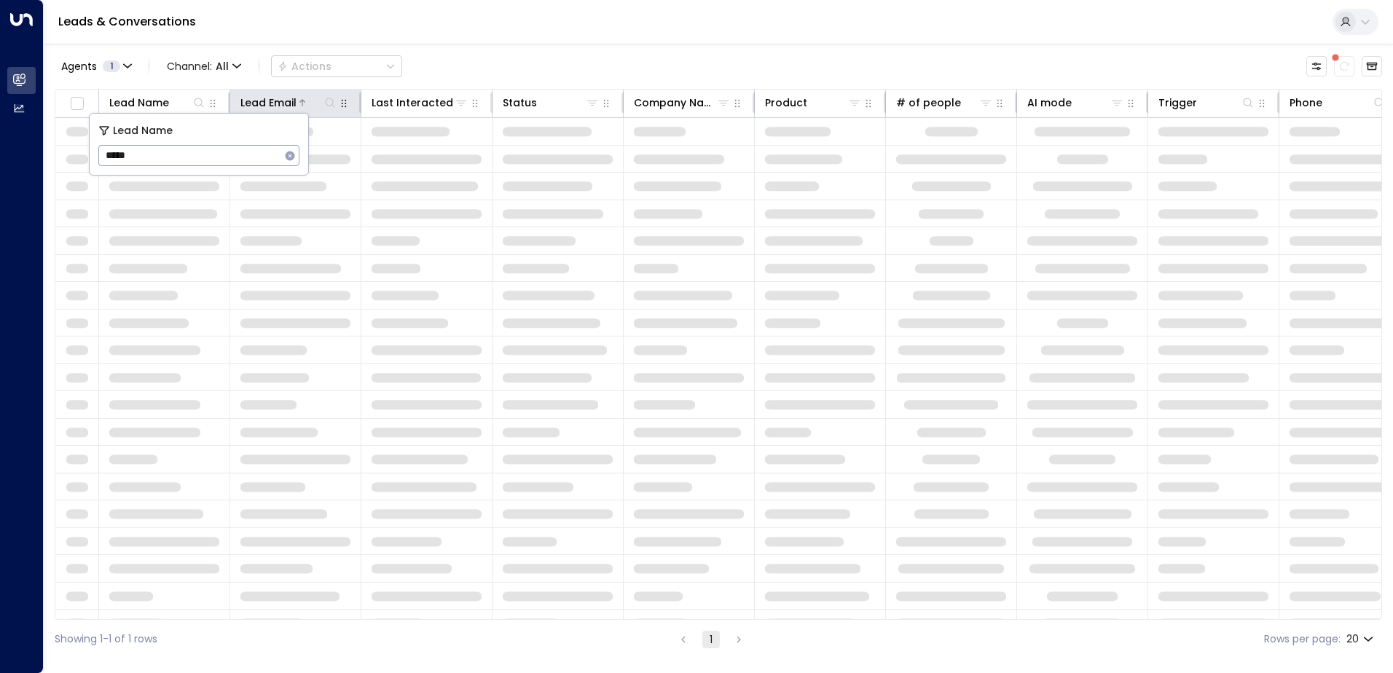
type input "*****"
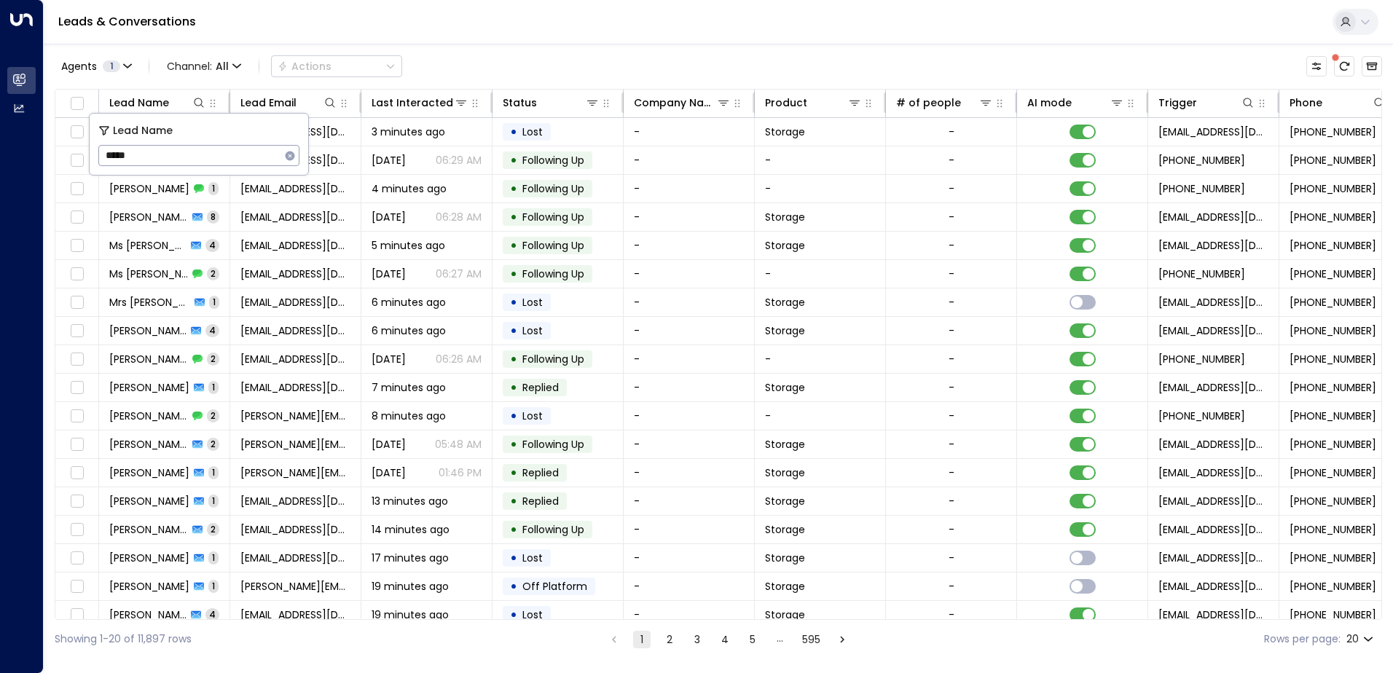
click at [424, 28] on div "Leads & Conversations" at bounding box center [718, 22] width 1349 height 44
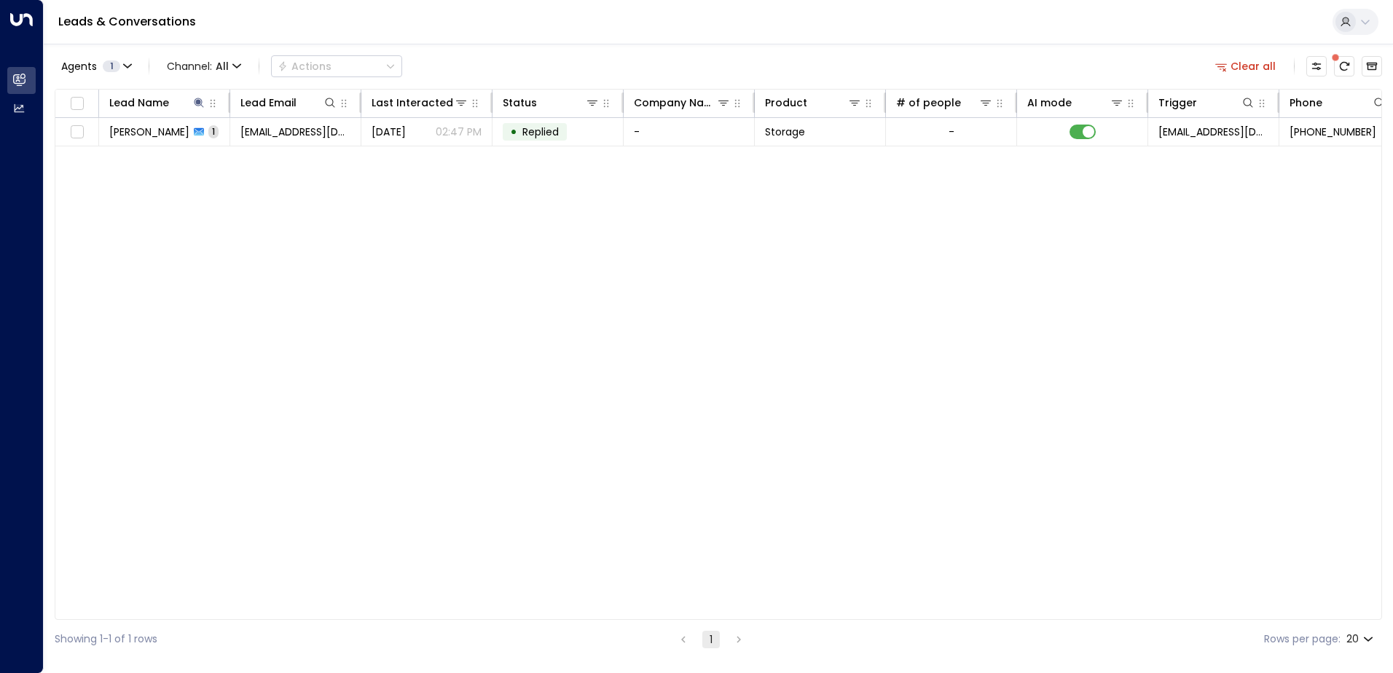
click at [156, 138] on span "[PERSON_NAME]" at bounding box center [149, 132] width 80 height 15
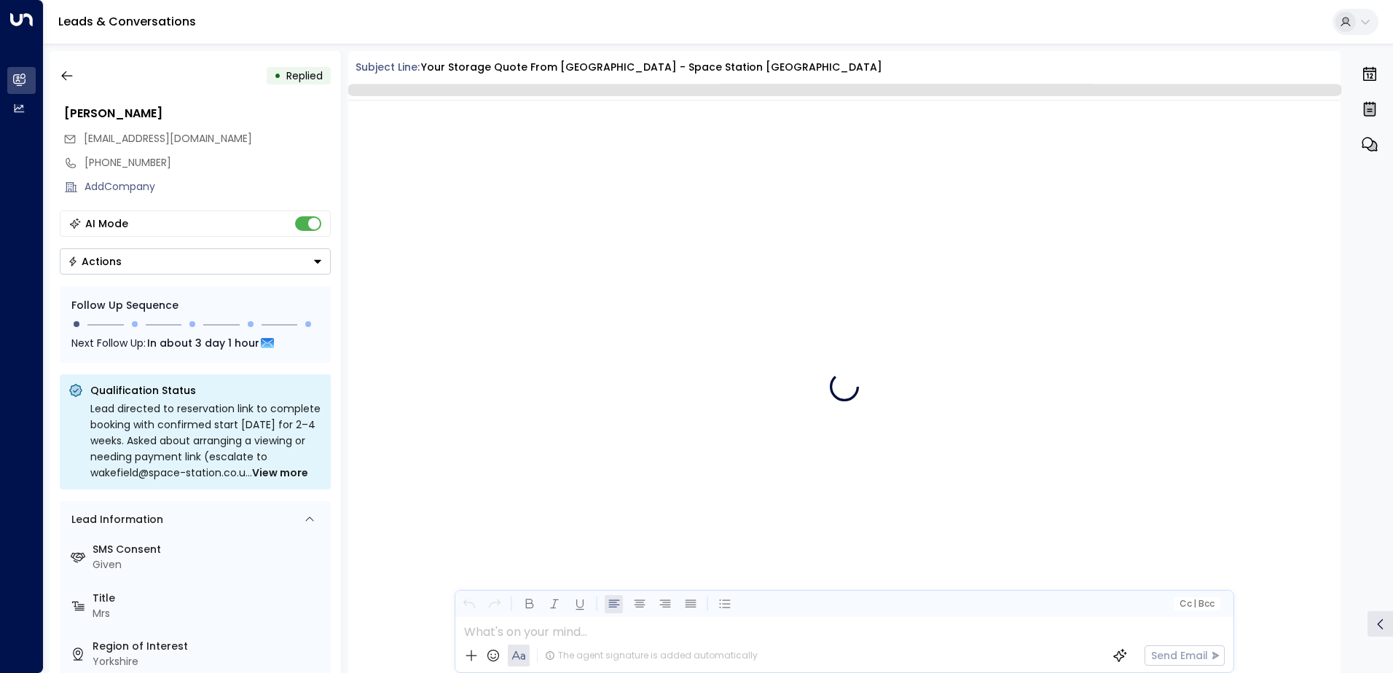
scroll to position [622, 0]
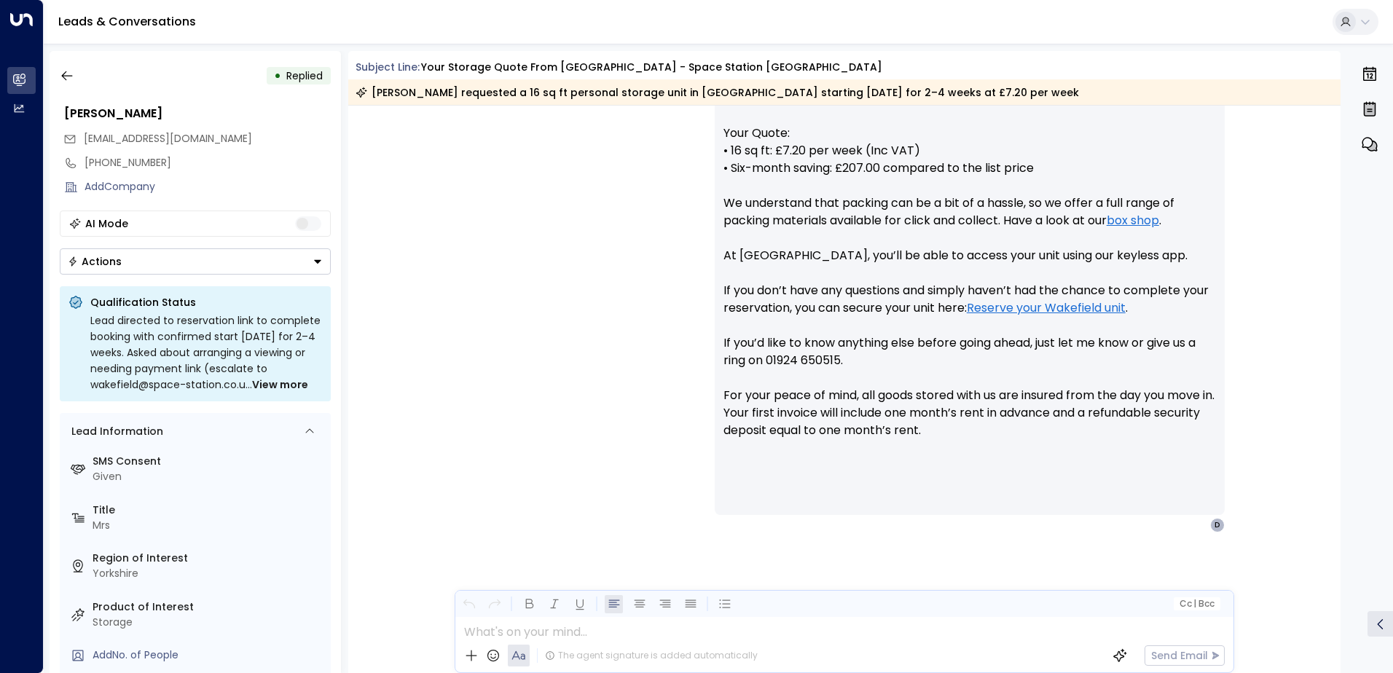
click at [312, 259] on icon "Button group with a nested menu" at bounding box center [317, 261] width 10 height 10
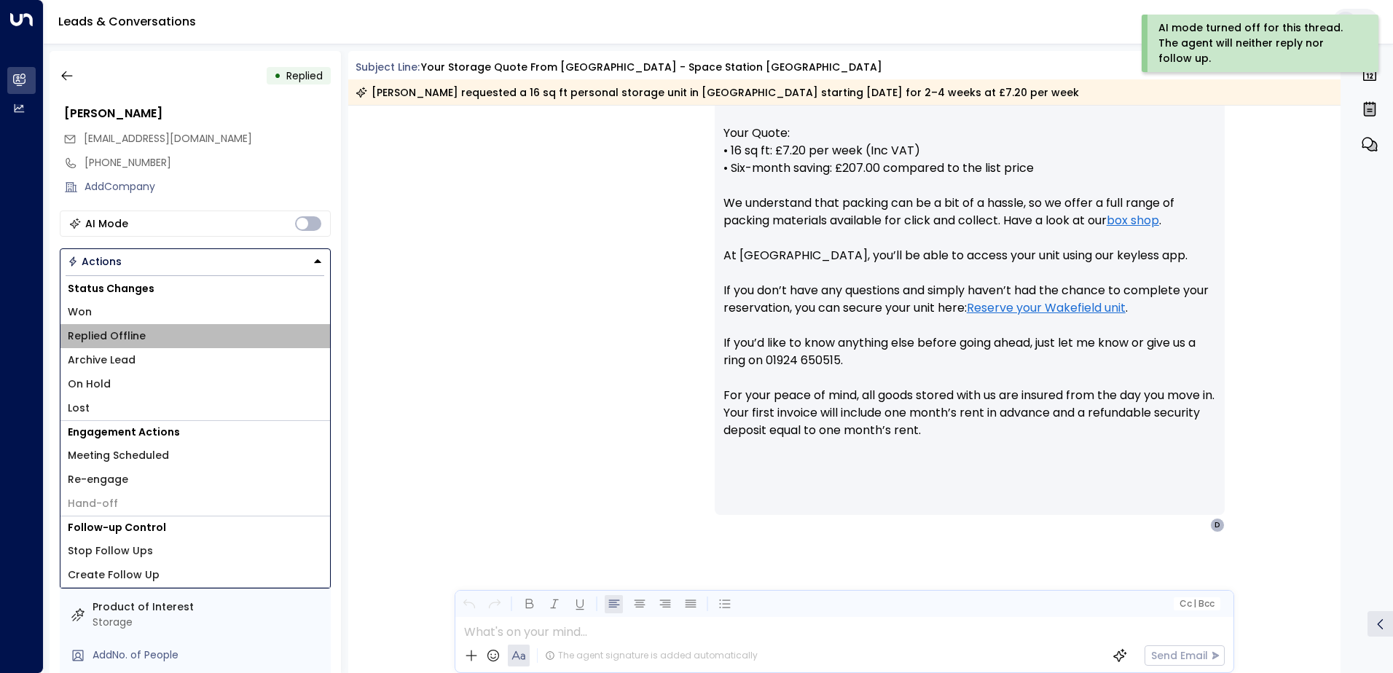
click at [143, 335] on li "Replied Offline" at bounding box center [194, 336] width 269 height 24
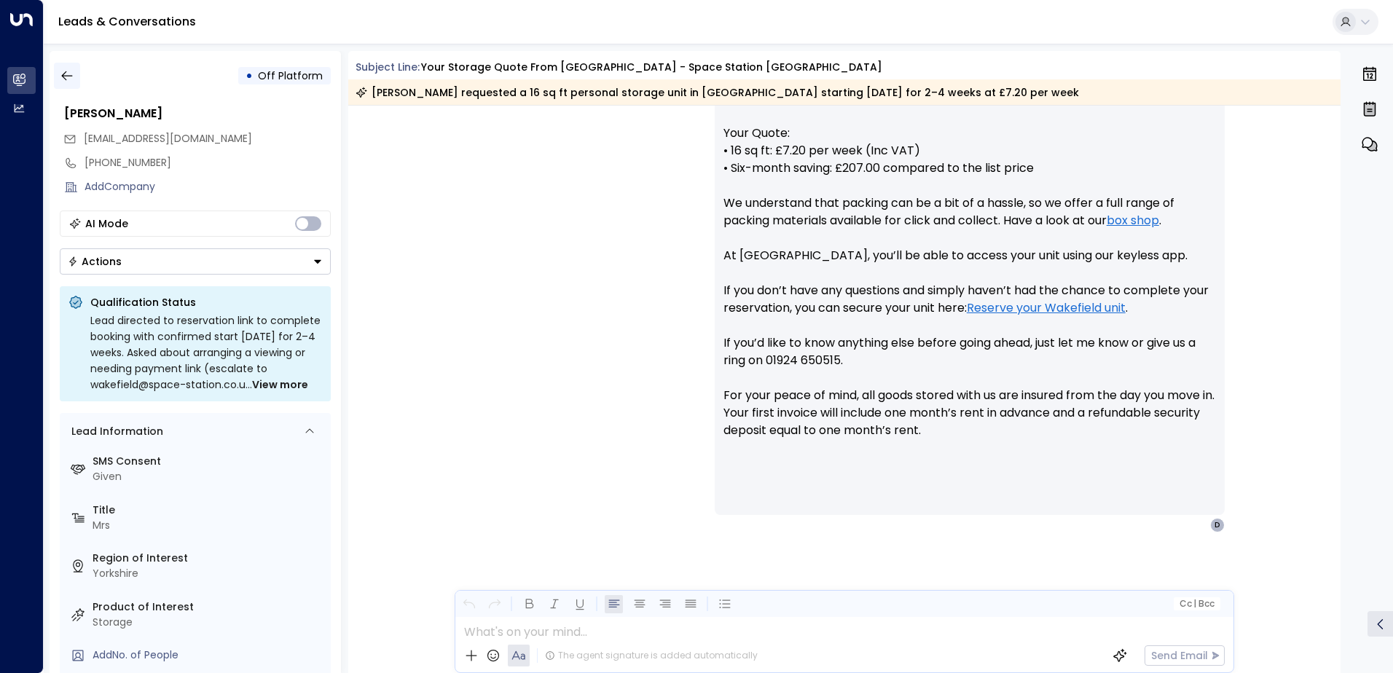
click at [68, 81] on icon "button" at bounding box center [67, 75] width 15 height 15
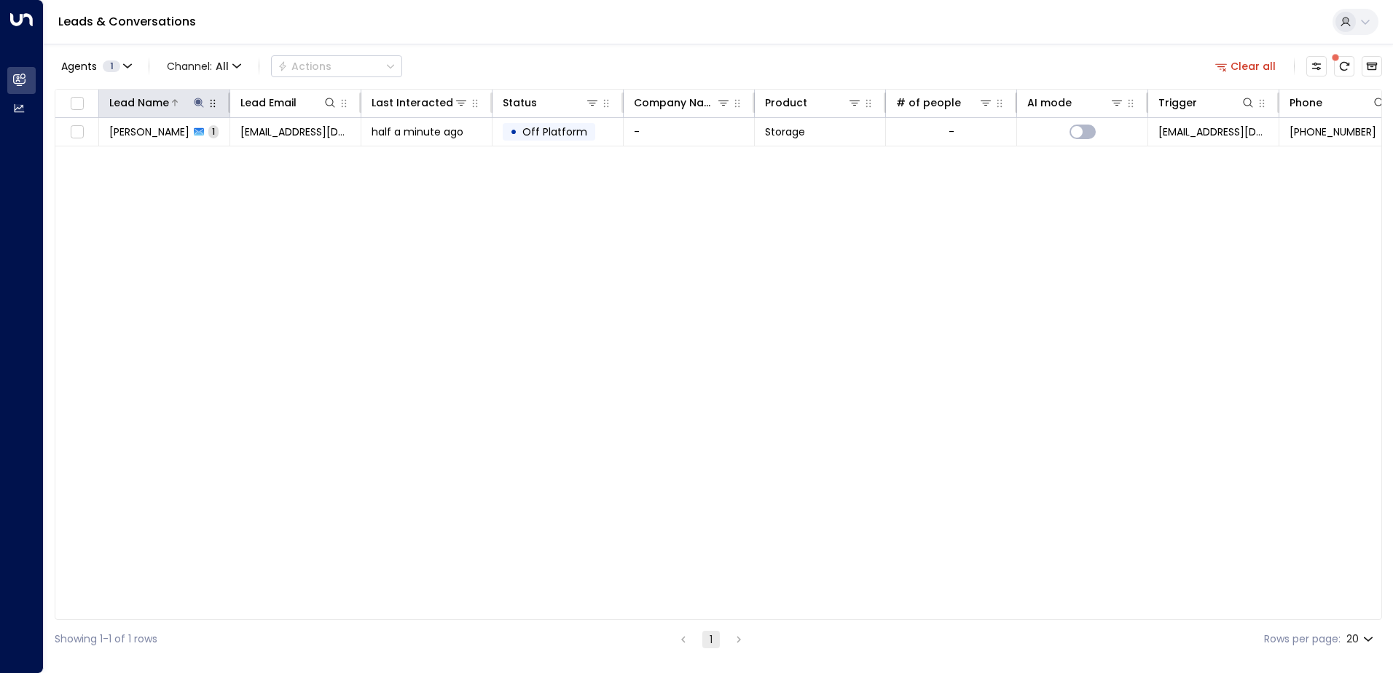
click at [196, 105] on icon at bounding box center [198, 102] width 9 height 9
click at [288, 156] on icon "button" at bounding box center [289, 155] width 9 height 9
click at [328, 101] on icon at bounding box center [330, 103] width 12 height 12
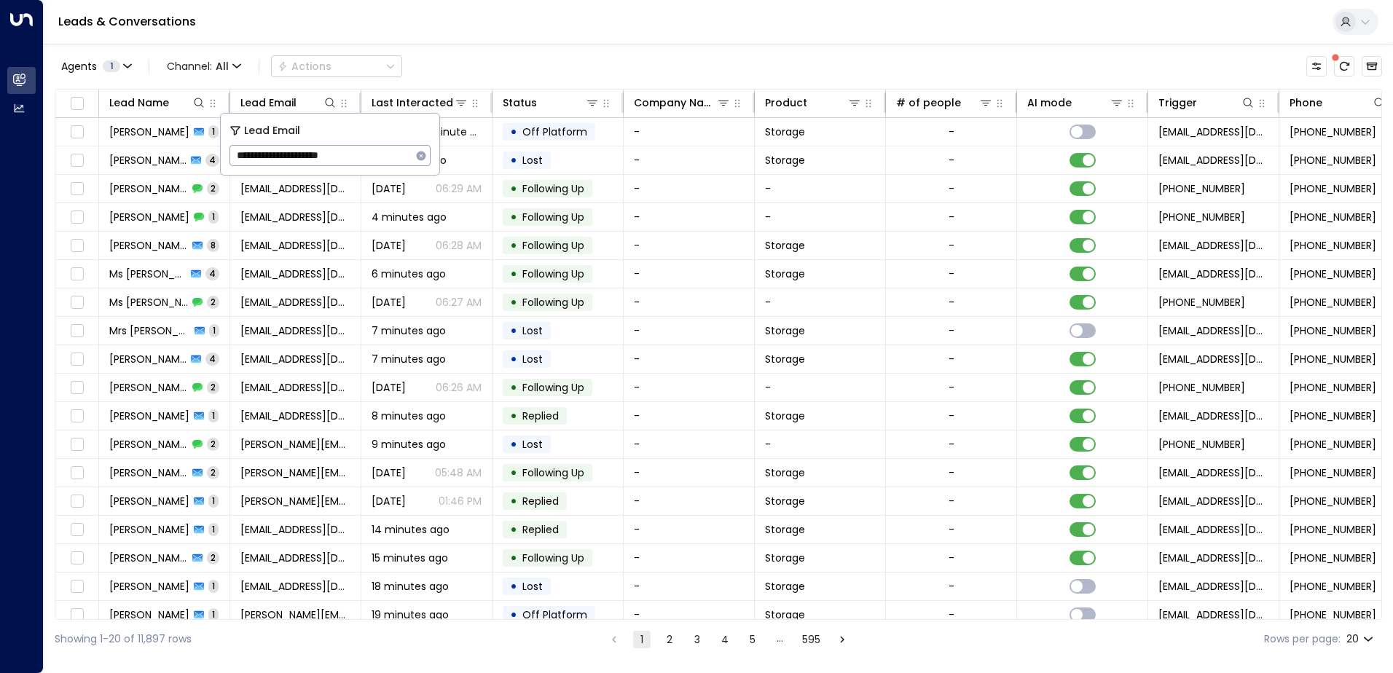
type input "**********"
click at [392, 33] on div "Leads & Conversations" at bounding box center [718, 22] width 1349 height 44
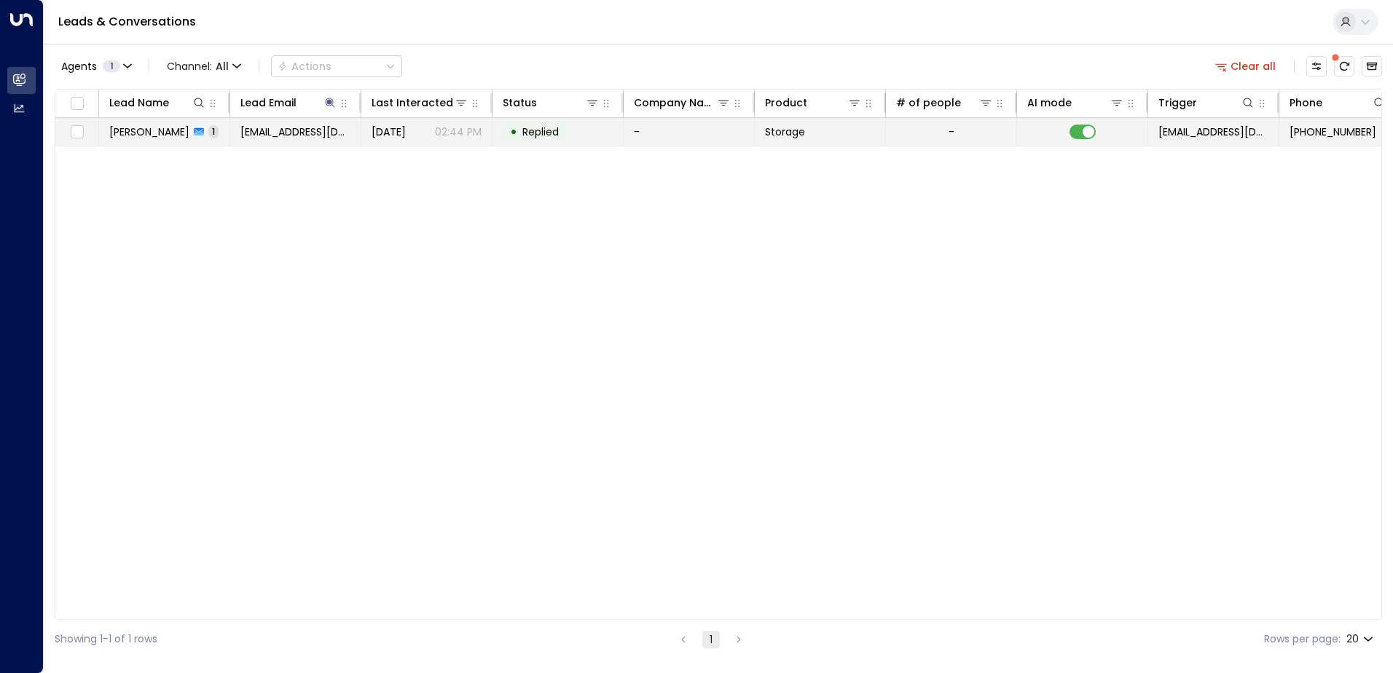
click at [154, 136] on span "[PERSON_NAME]" at bounding box center [149, 132] width 80 height 15
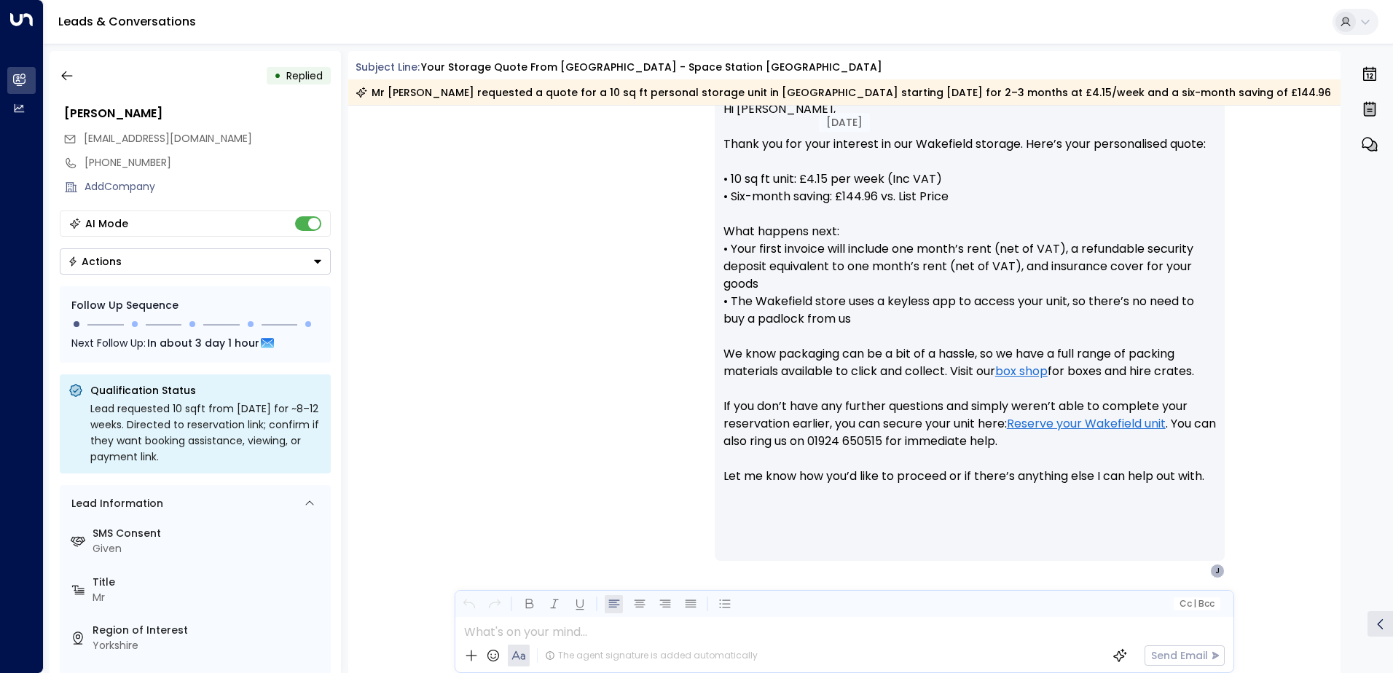
scroll to position [610, 0]
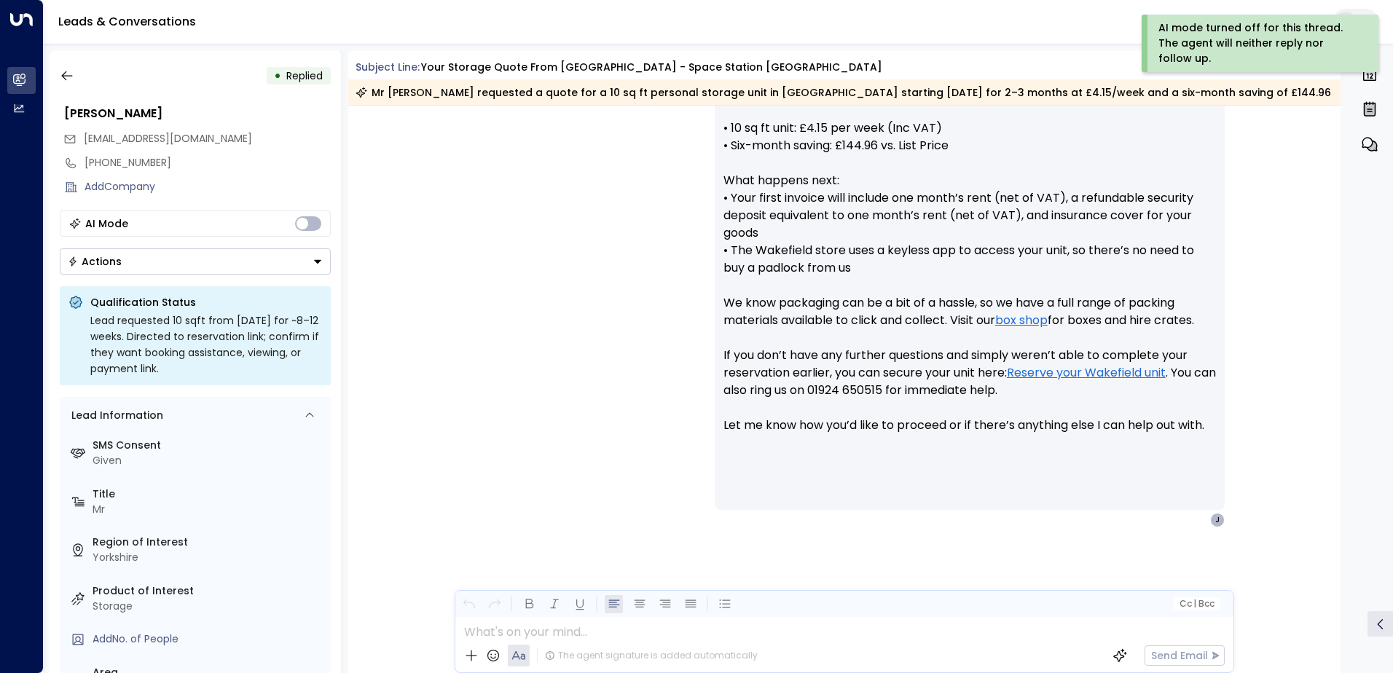
click at [314, 261] on icon "Button group with a nested menu" at bounding box center [317, 261] width 10 height 10
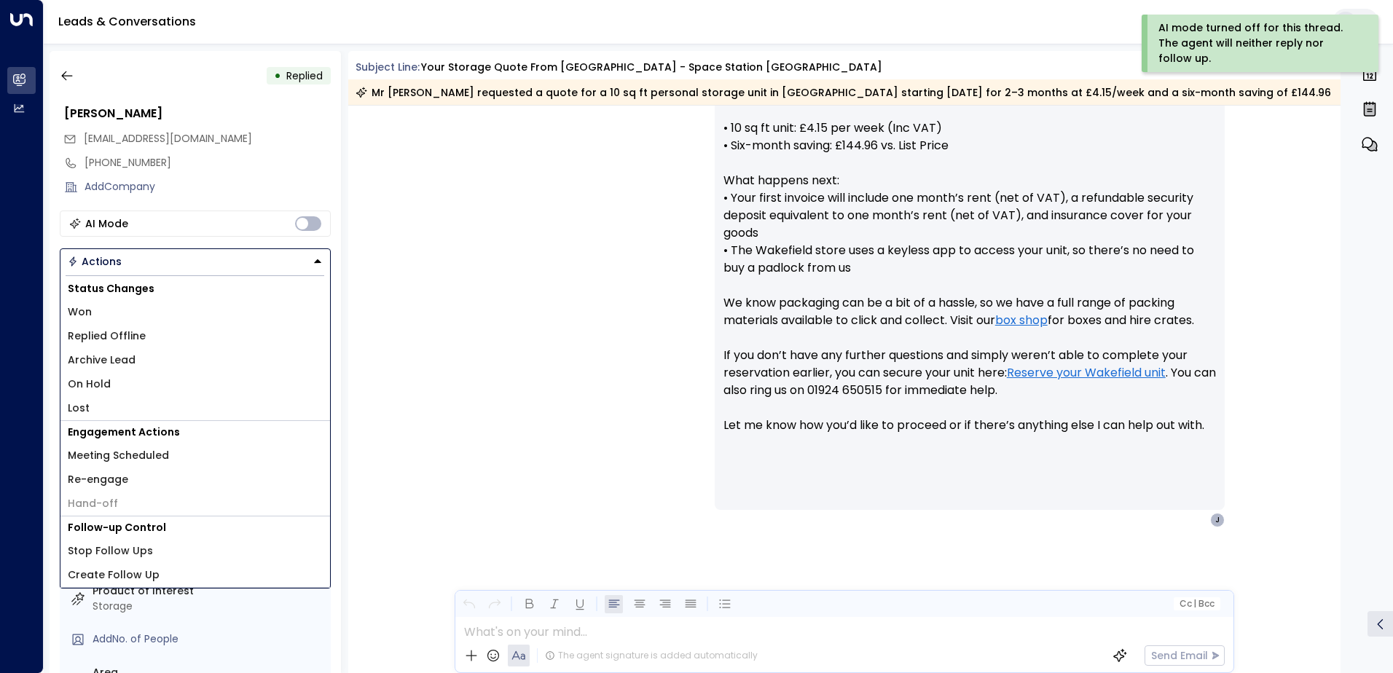
click at [131, 334] on span "Replied Offline" at bounding box center [107, 335] width 78 height 15
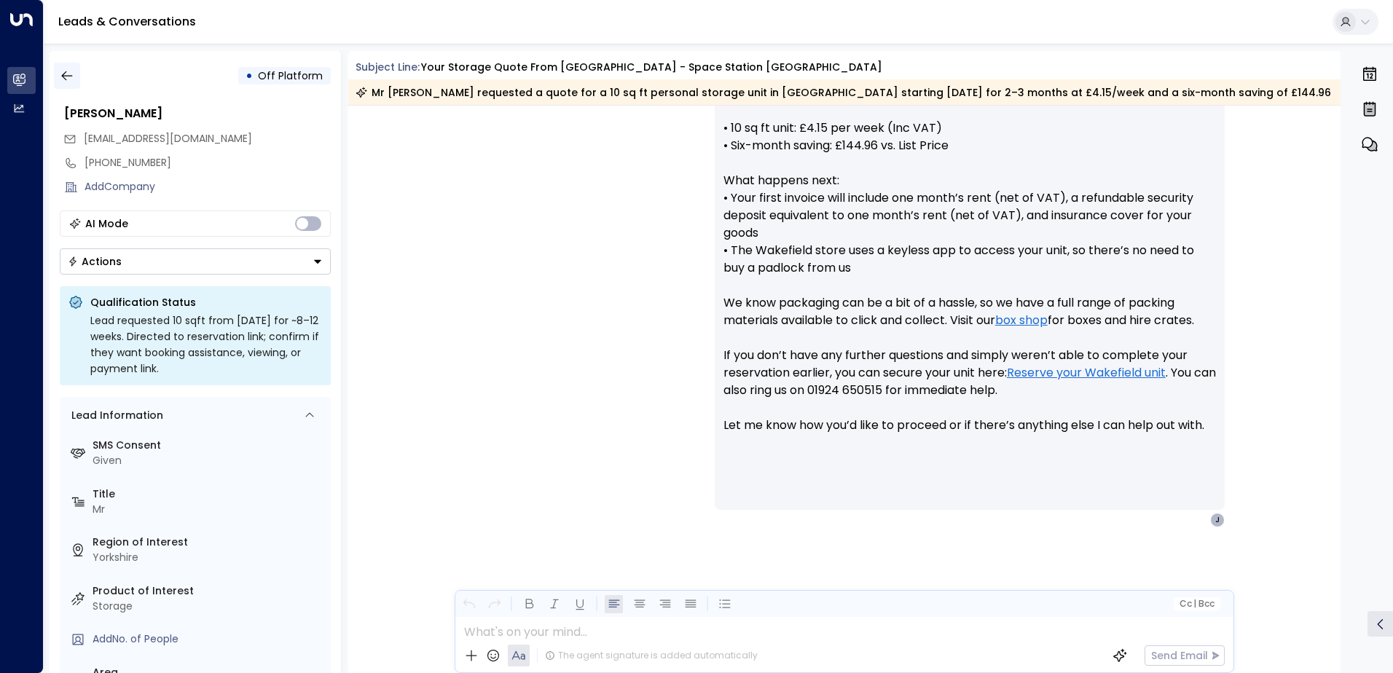
click at [79, 75] on button "button" at bounding box center [67, 76] width 26 height 26
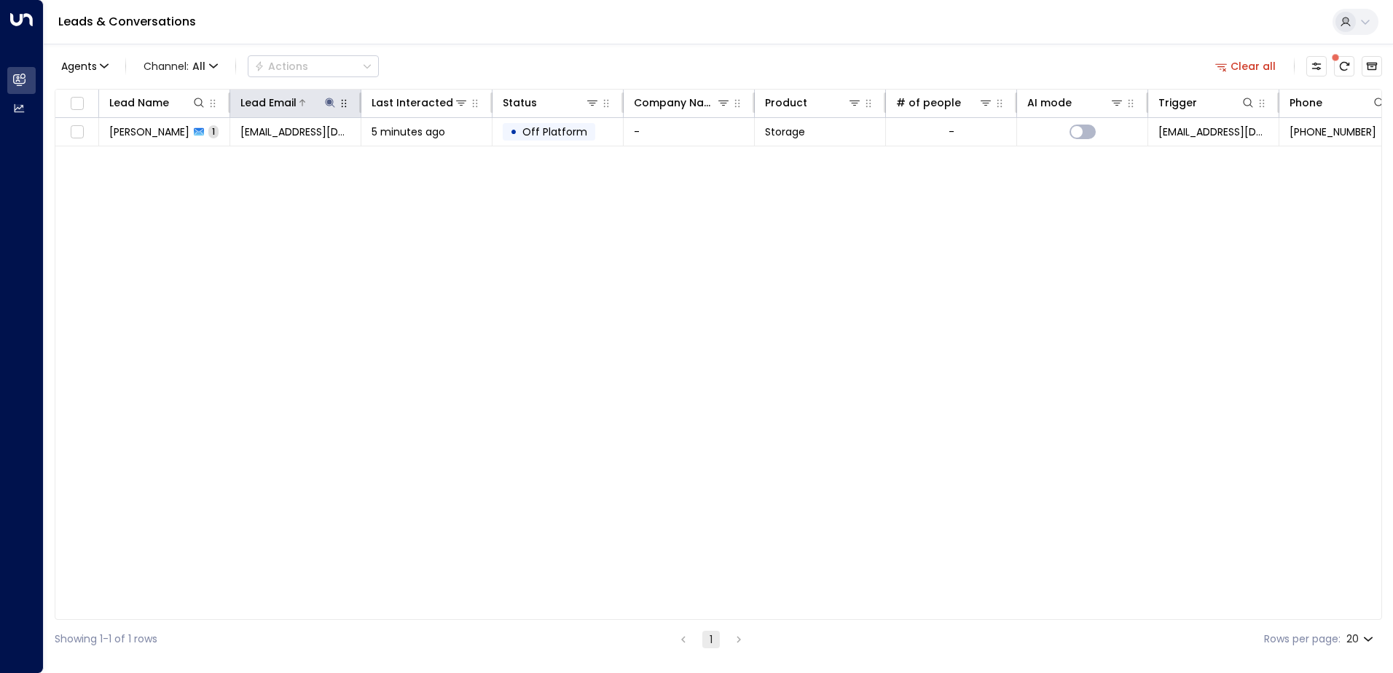
click at [330, 104] on icon at bounding box center [329, 102] width 9 height 9
click at [414, 155] on button "button" at bounding box center [420, 155] width 19 height 19
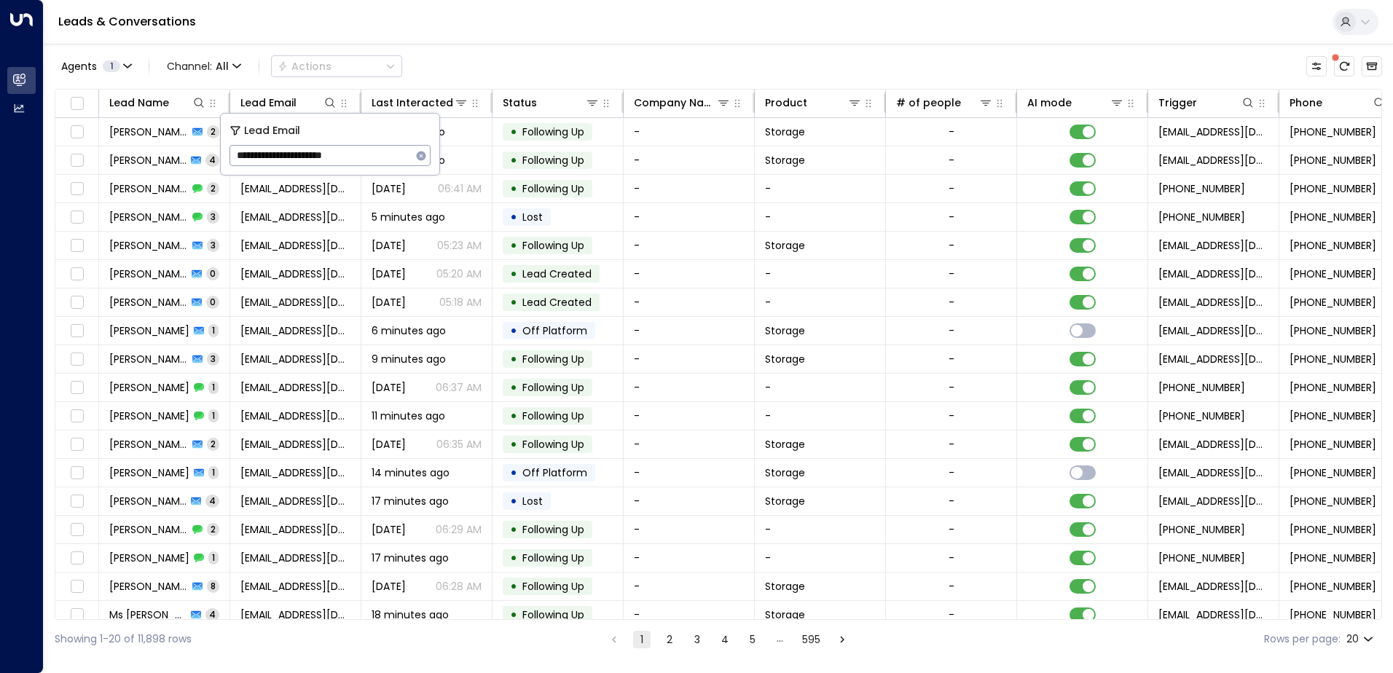
click at [407, 25] on div "Leads & Conversations" at bounding box center [718, 22] width 1349 height 44
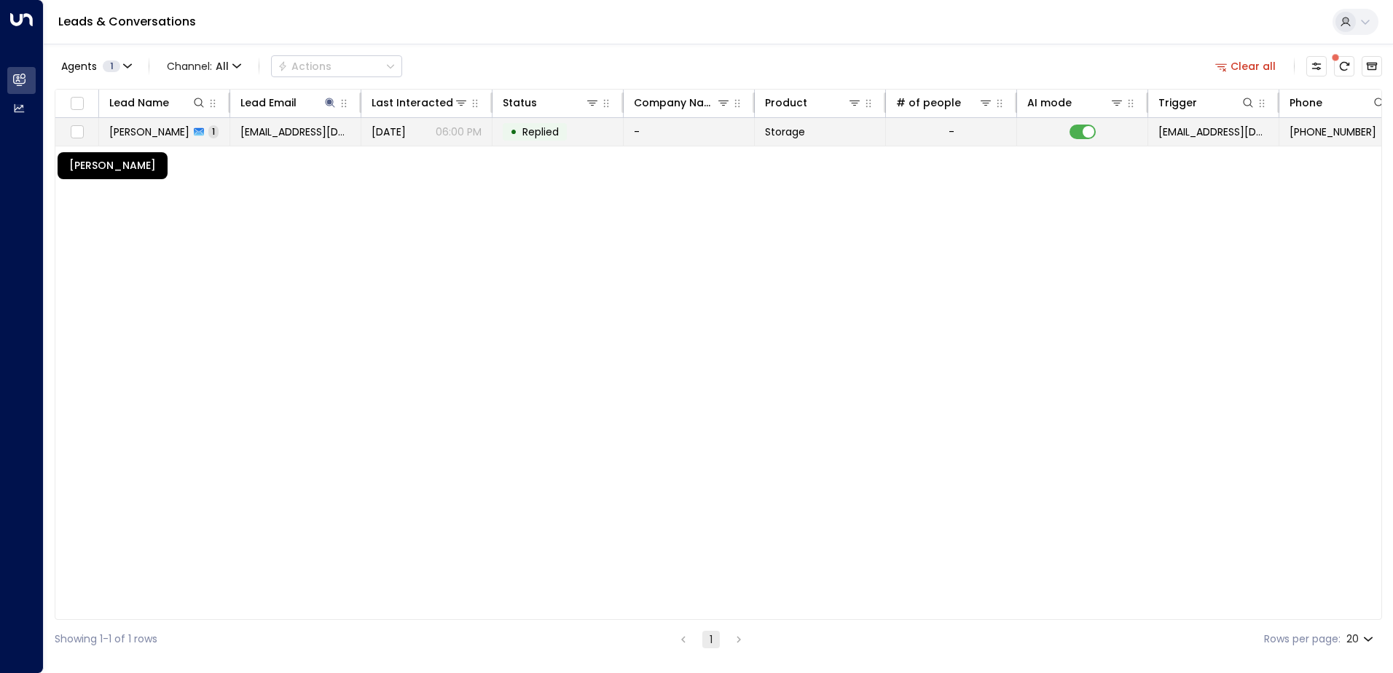
click at [138, 127] on span "[PERSON_NAME]" at bounding box center [149, 132] width 80 height 15
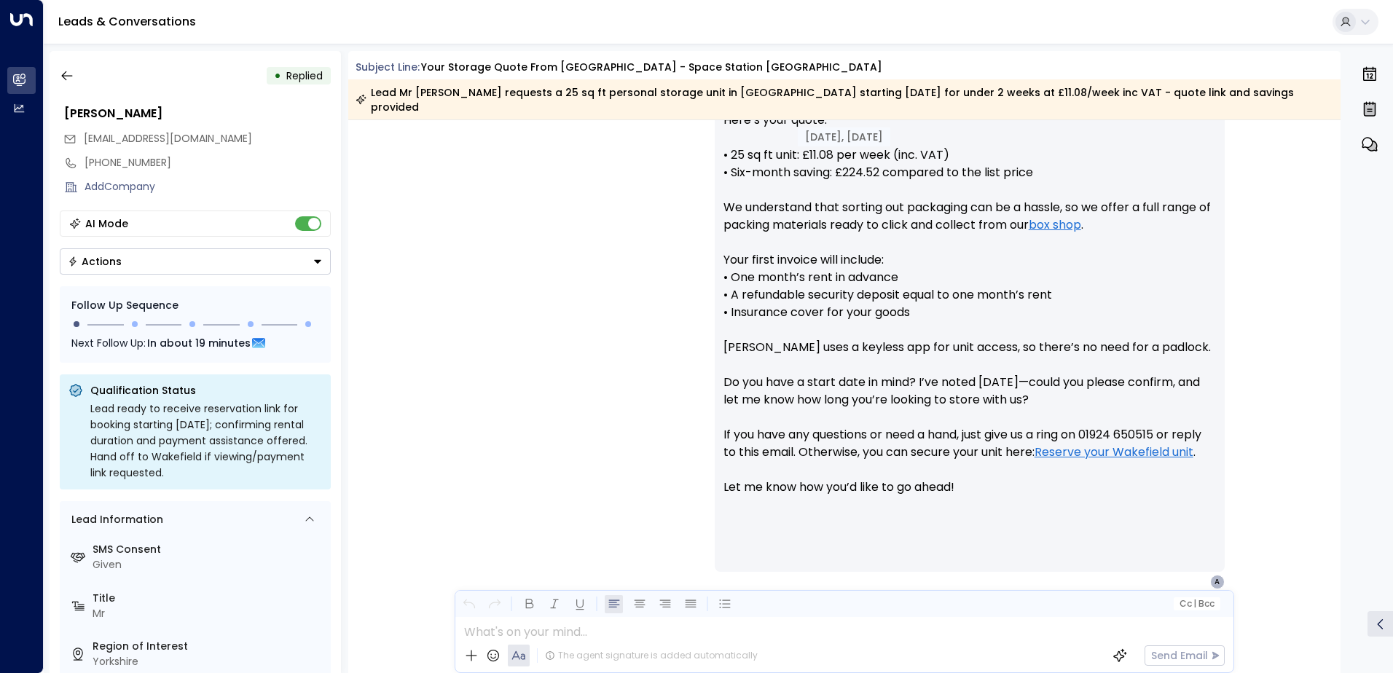
scroll to position [677, 0]
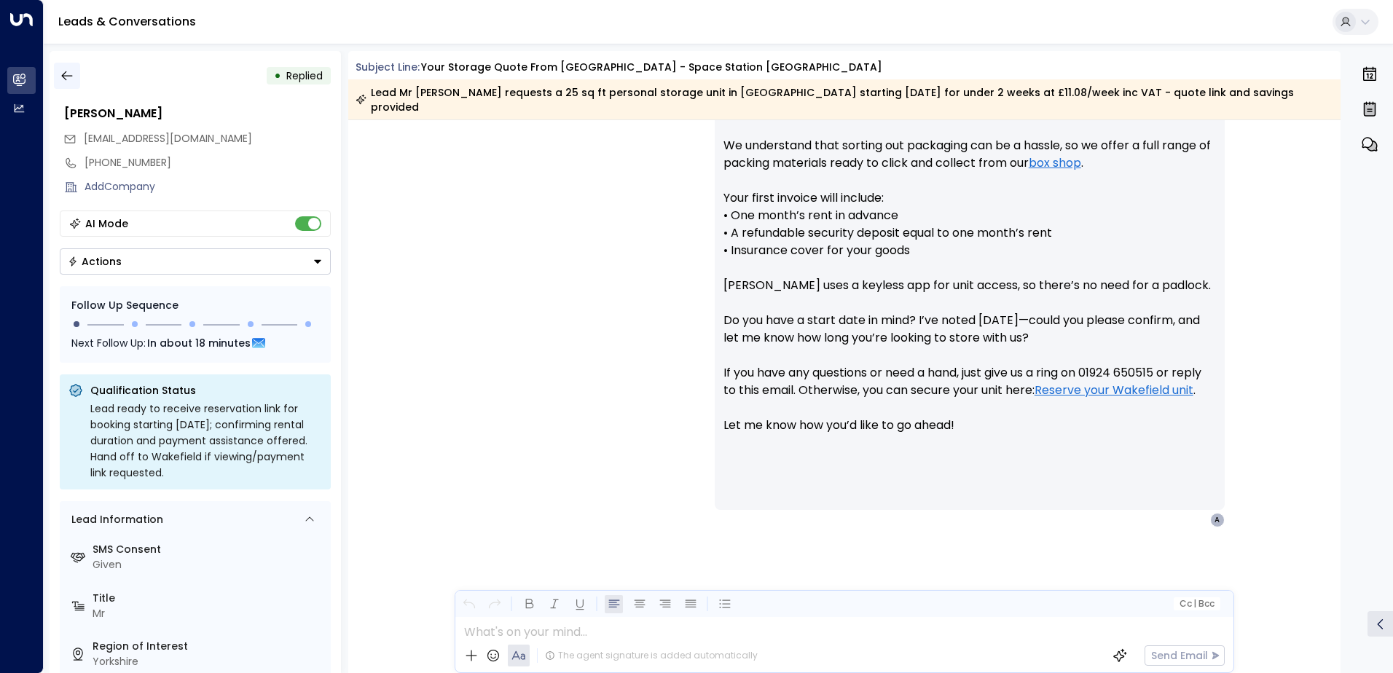
click at [71, 74] on icon "button" at bounding box center [67, 75] width 15 height 15
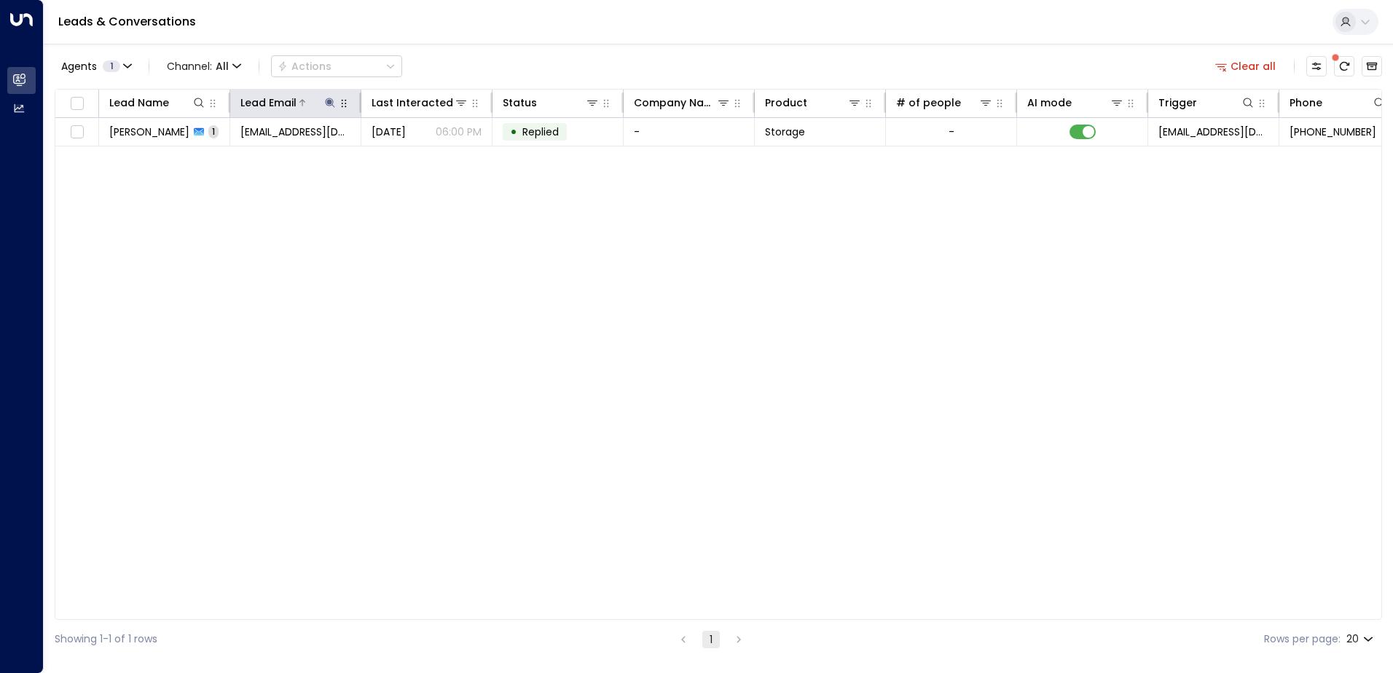
click at [333, 100] on icon at bounding box center [330, 103] width 12 height 12
click at [423, 156] on icon "button" at bounding box center [421, 155] width 9 height 9
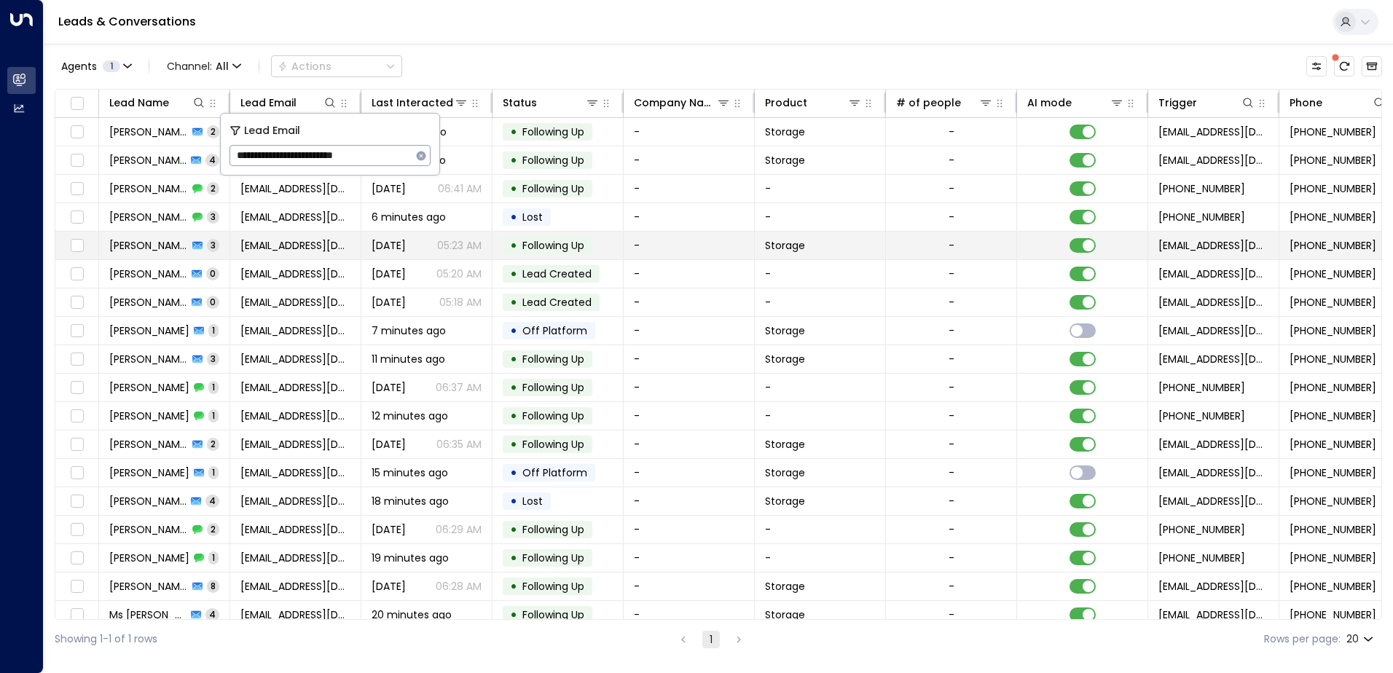
type input "**********"
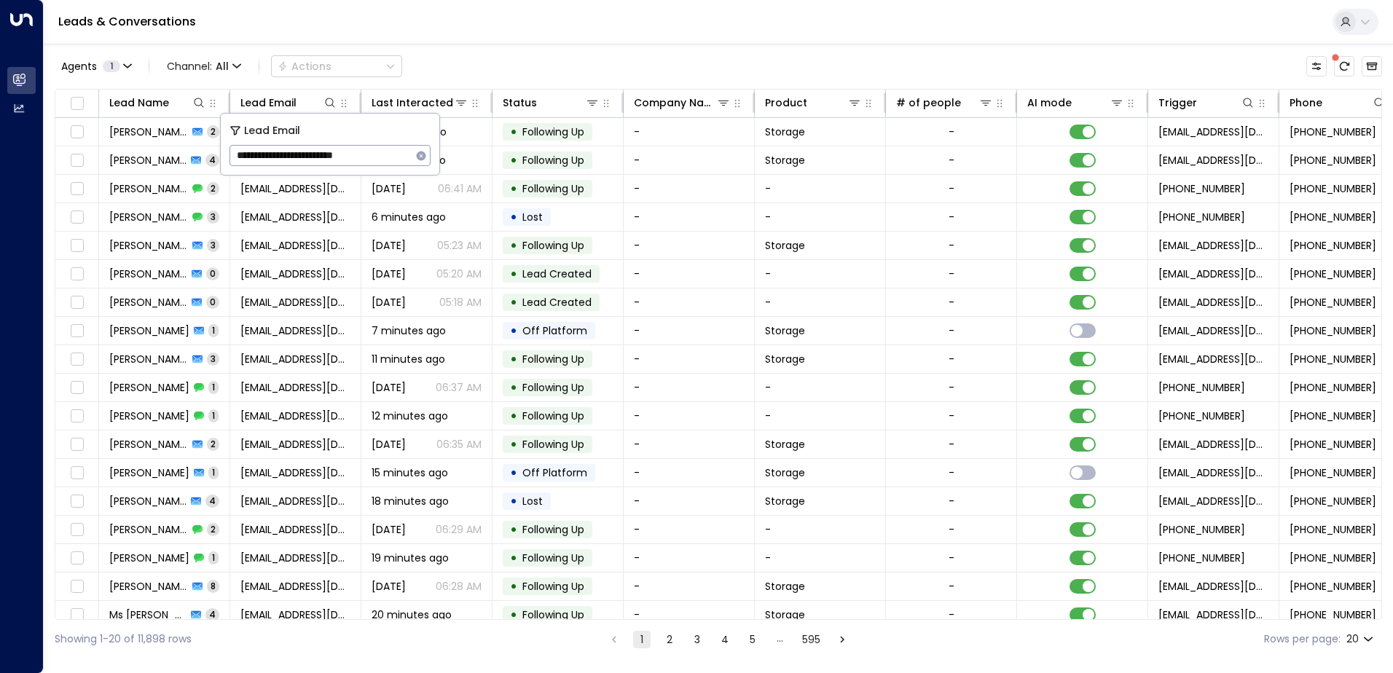
click at [523, 28] on div "Leads & Conversations" at bounding box center [718, 22] width 1349 height 44
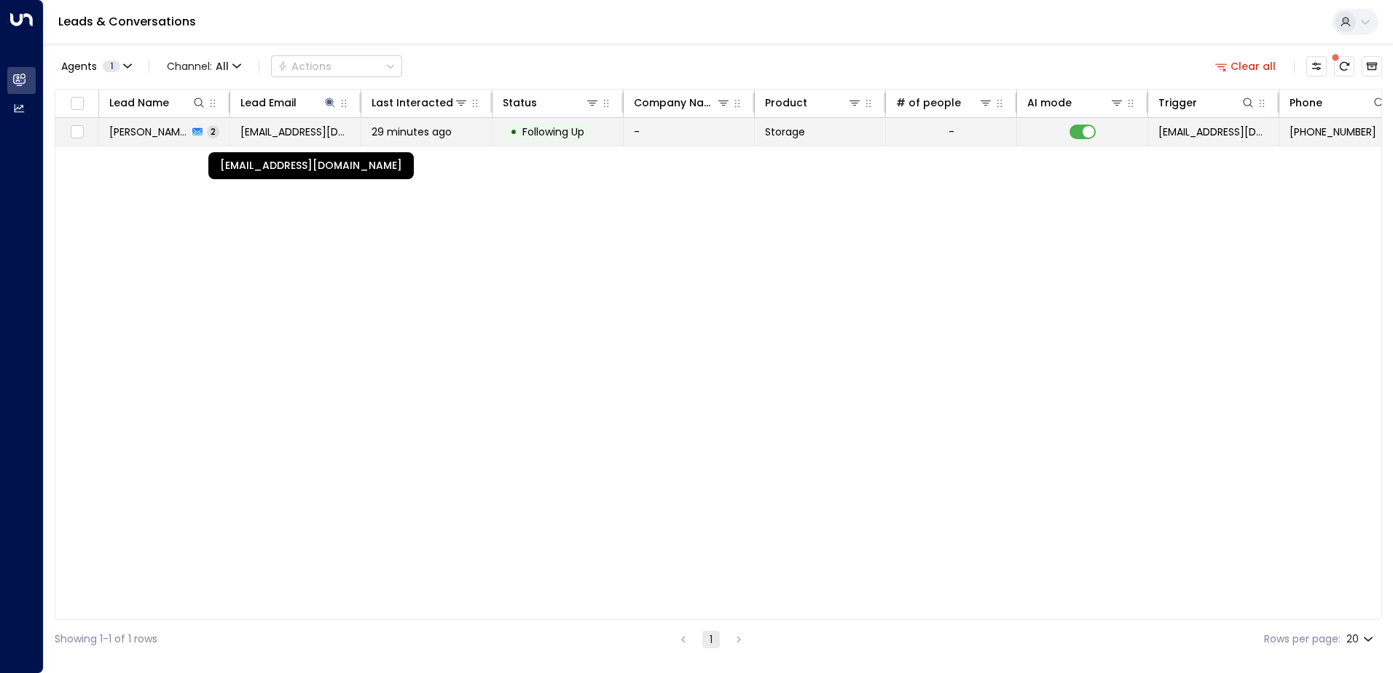
click at [273, 138] on span "[EMAIL_ADDRESS][DOMAIN_NAME]" at bounding box center [295, 132] width 110 height 15
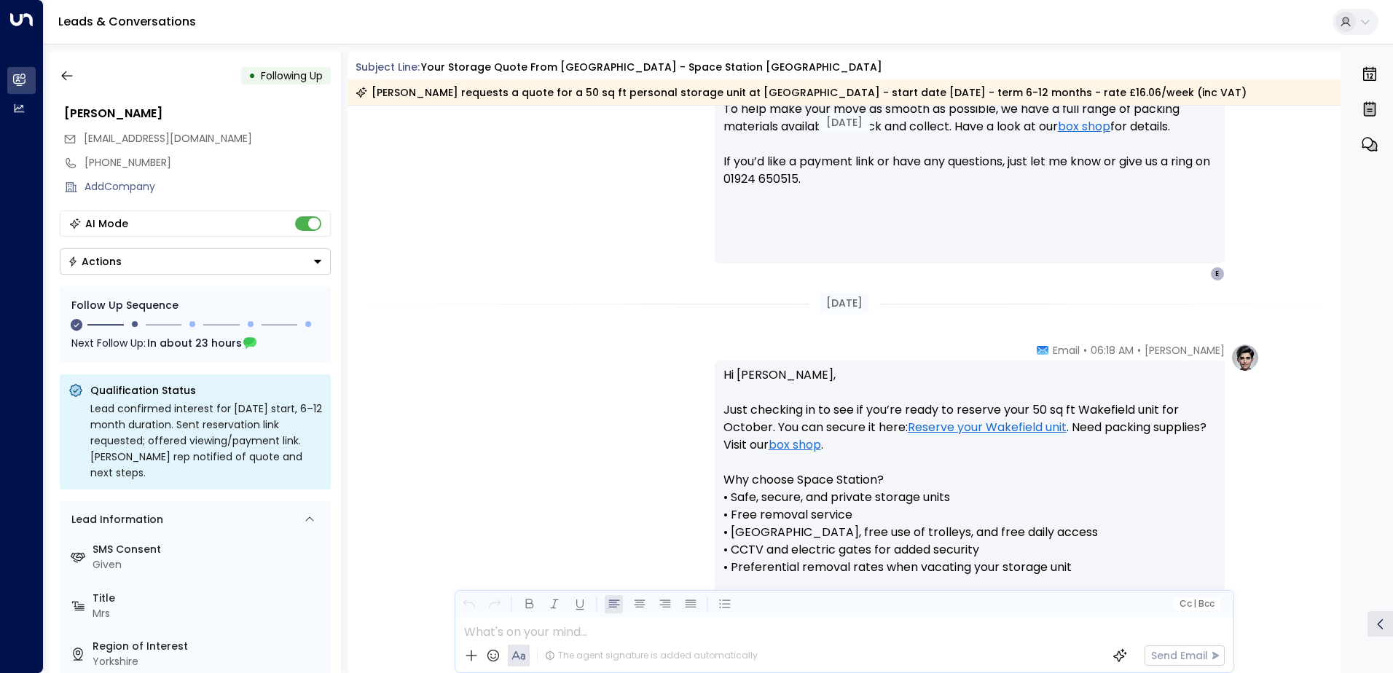
scroll to position [1050, 0]
